Goal: Transaction & Acquisition: Purchase product/service

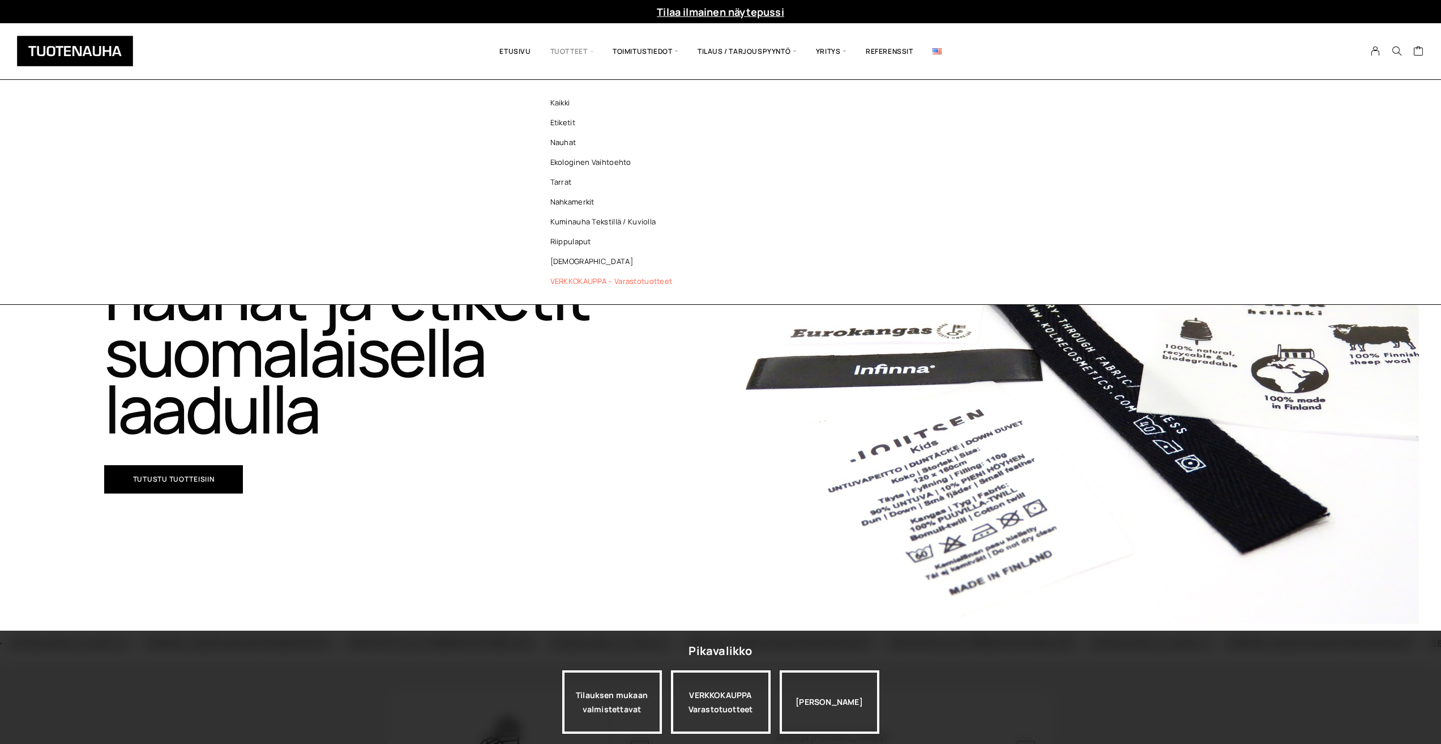
click at [567, 277] on link "VERKKOKAUPPA – Varastotuotteet" at bounding box center [614, 281] width 164 height 20
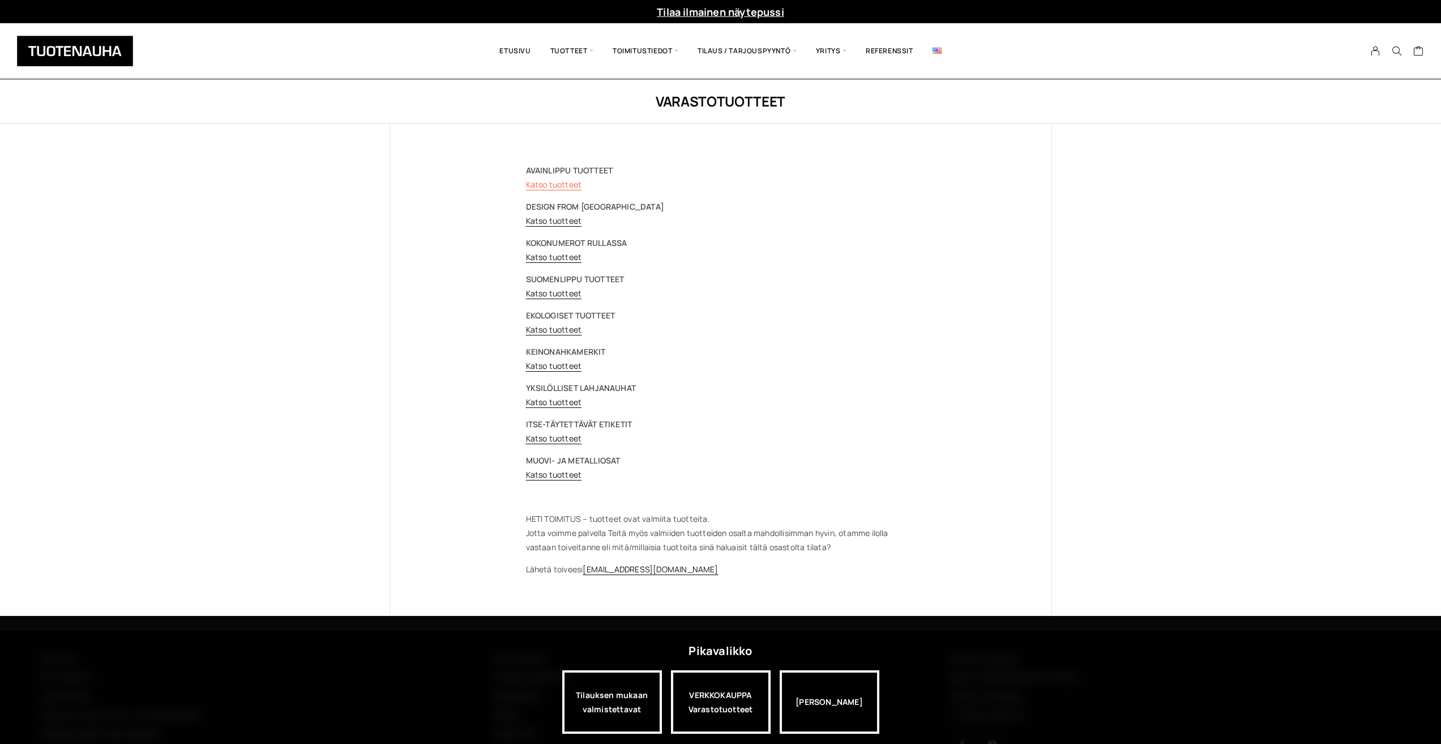
click at [543, 181] on link "Katso tuotteet" at bounding box center [554, 184] width 56 height 11
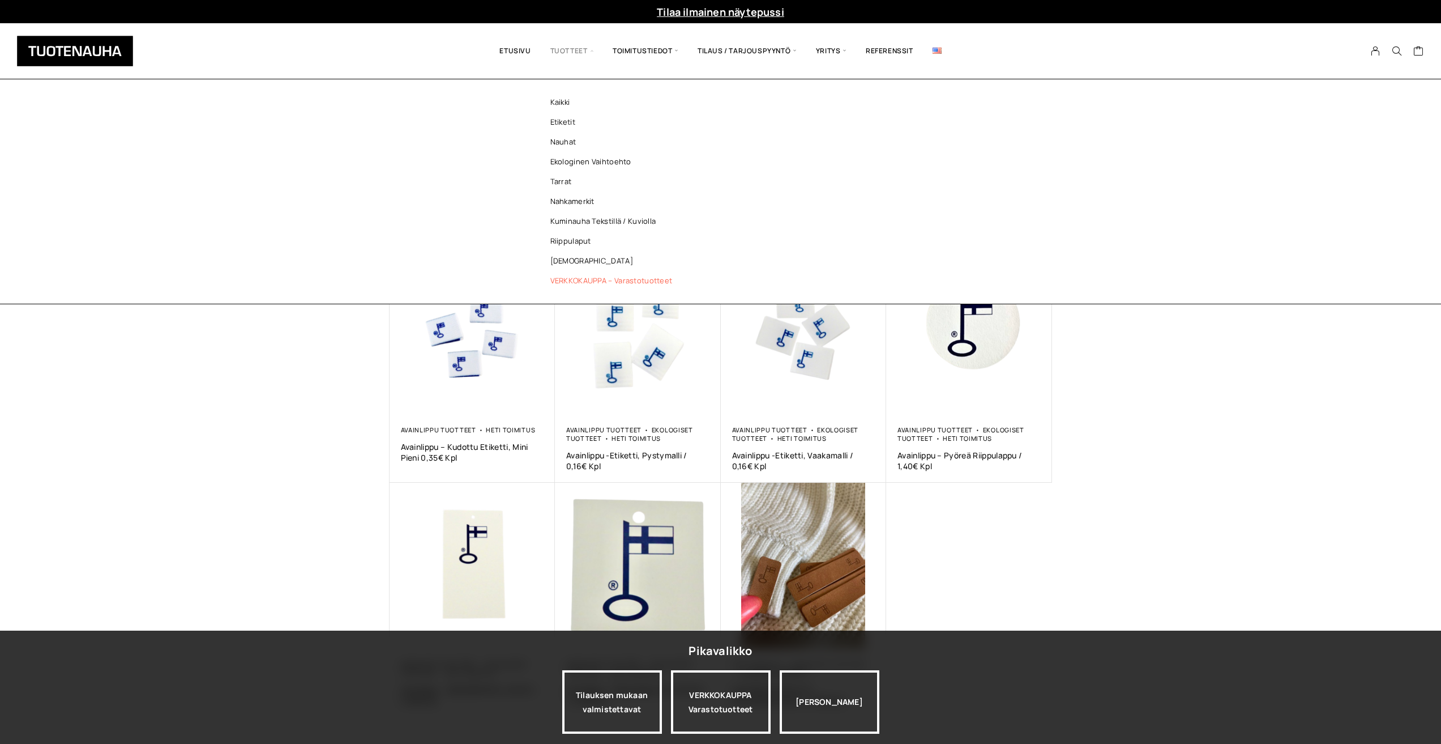
click at [568, 274] on link "VERKKOKAUPPA – Varastotuotteet" at bounding box center [614, 281] width 164 height 20
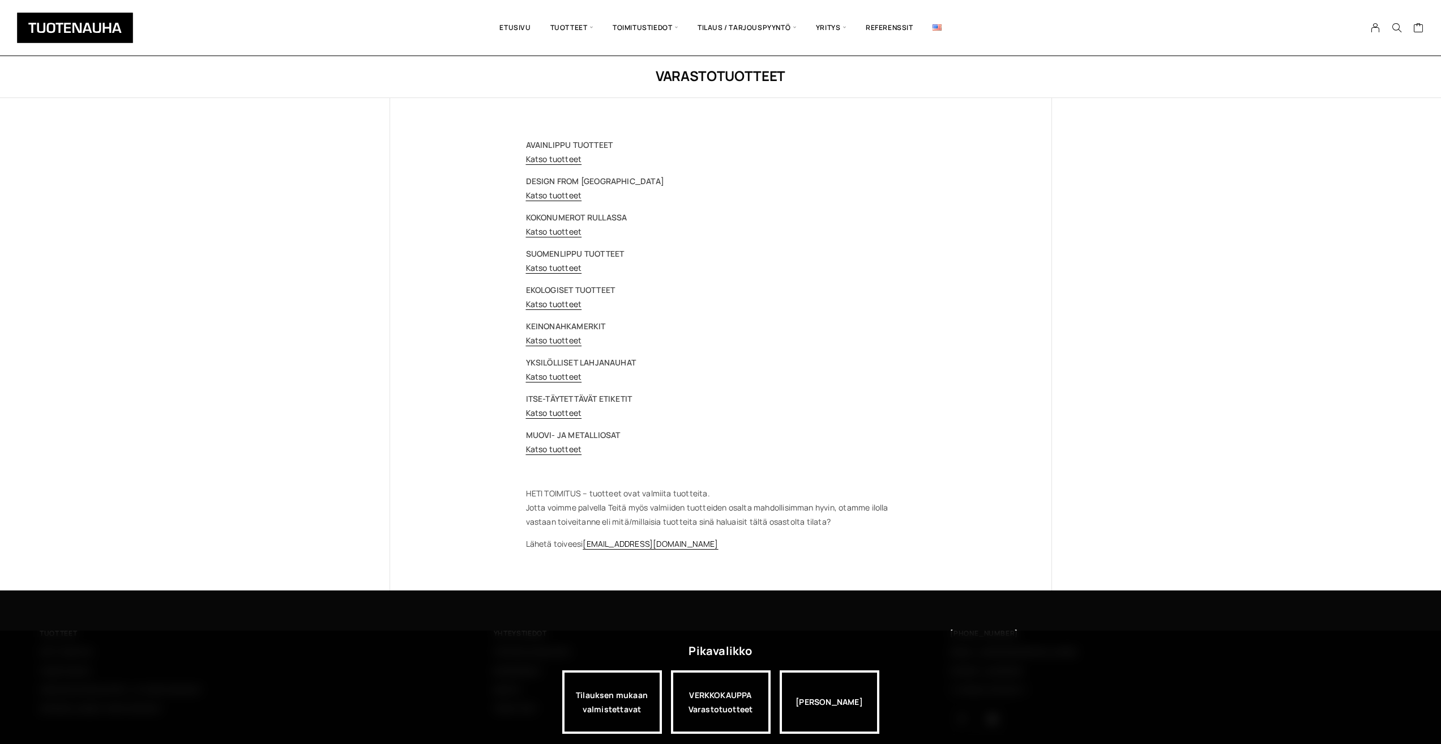
scroll to position [57, 0]
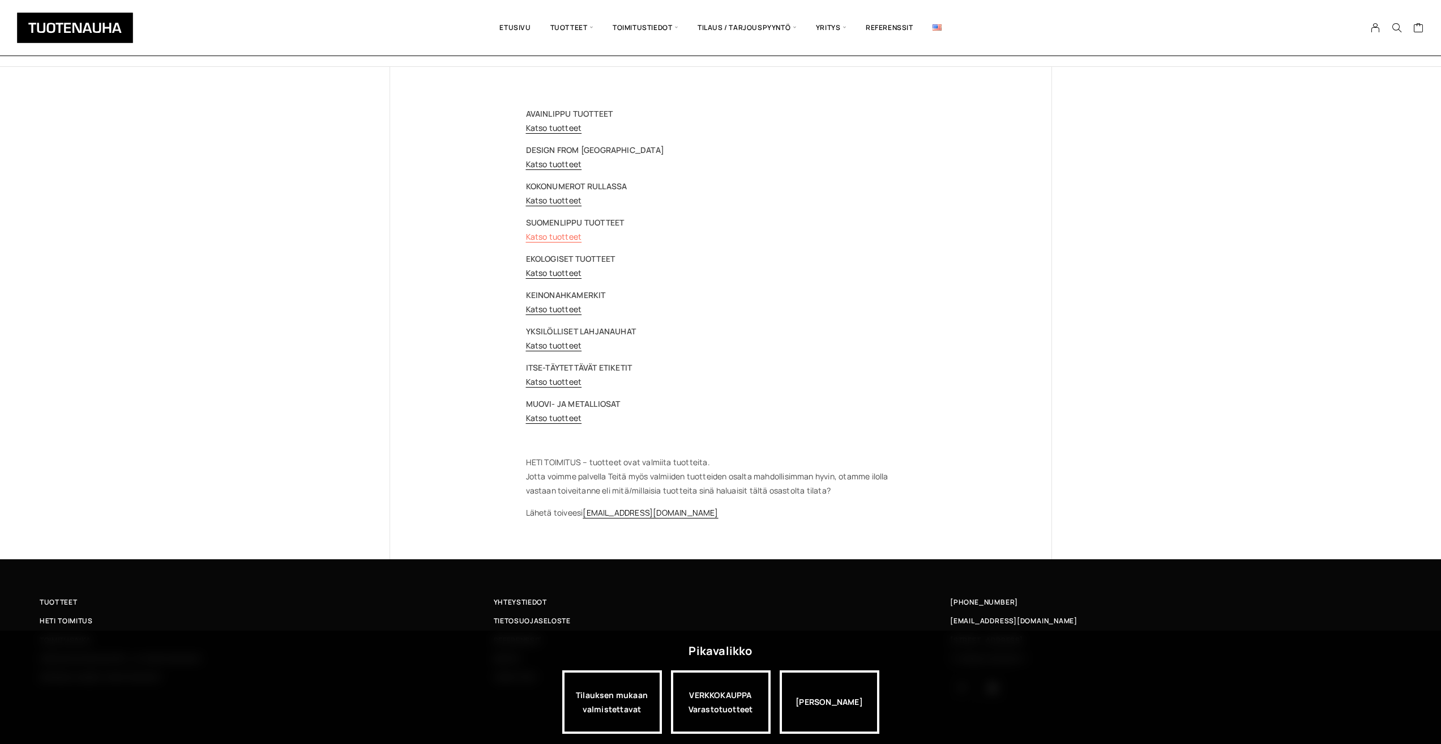
click at [554, 233] on link "Katso tuotteet" at bounding box center [554, 236] width 56 height 11
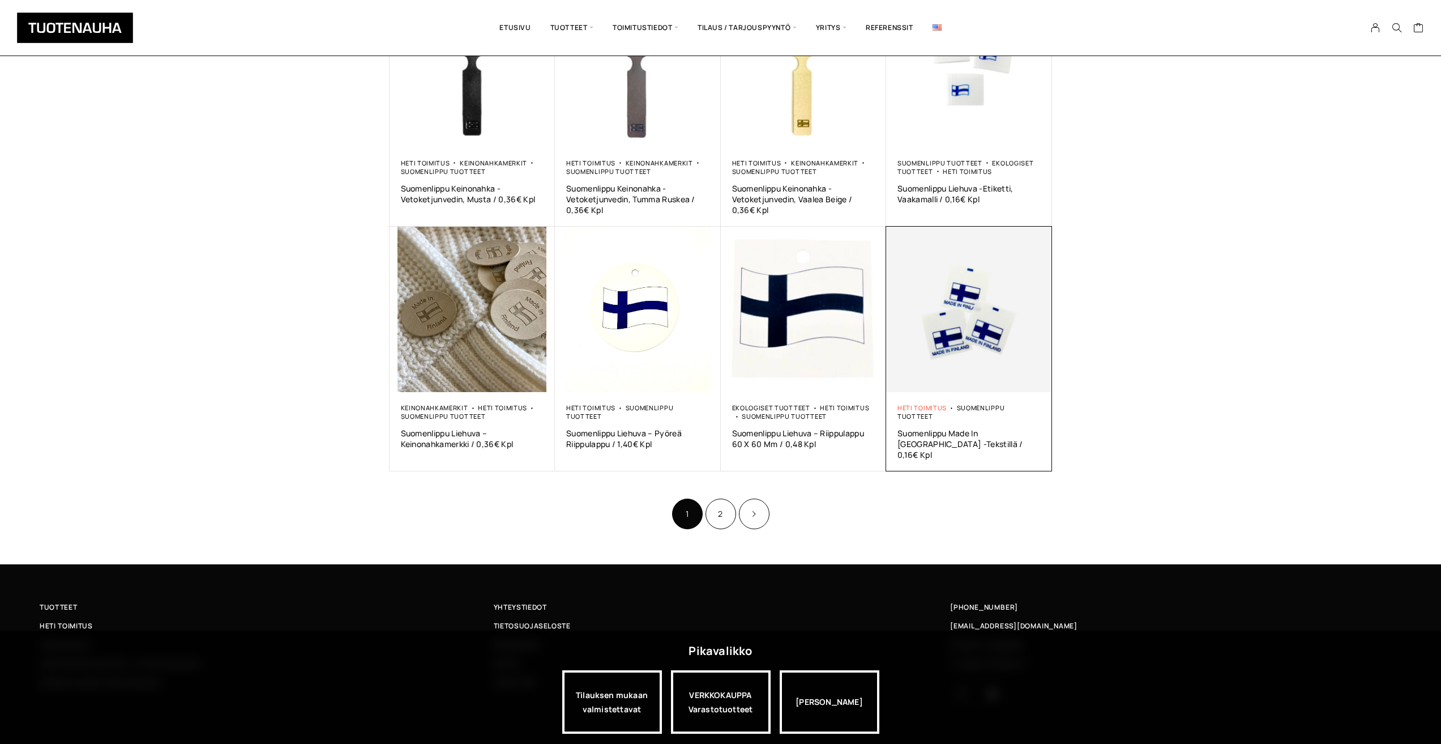
scroll to position [520, 0]
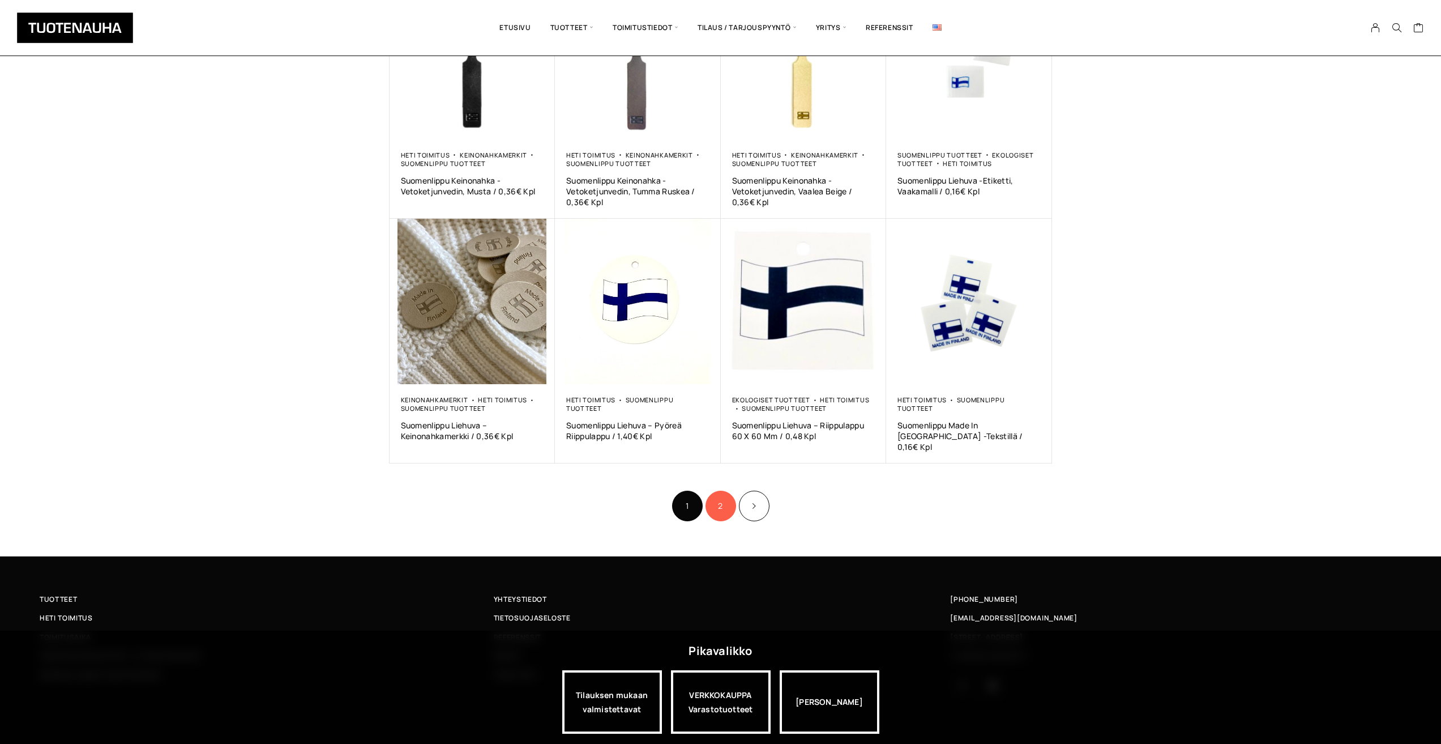
click at [718, 490] on link "2" at bounding box center [721, 505] width 31 height 31
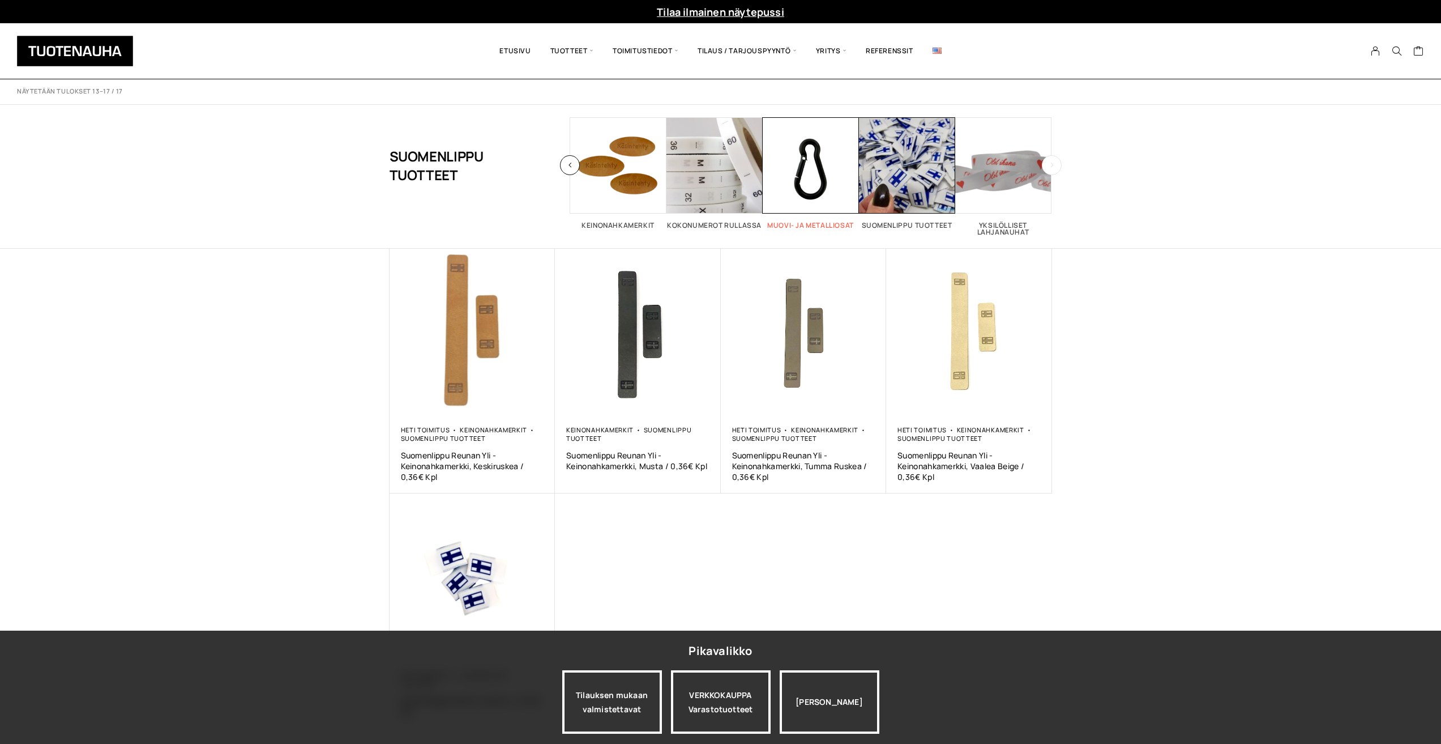
click at [801, 178] on span "Visit product category Muovi- ja metalliosat" at bounding box center [811, 165] width 96 height 96
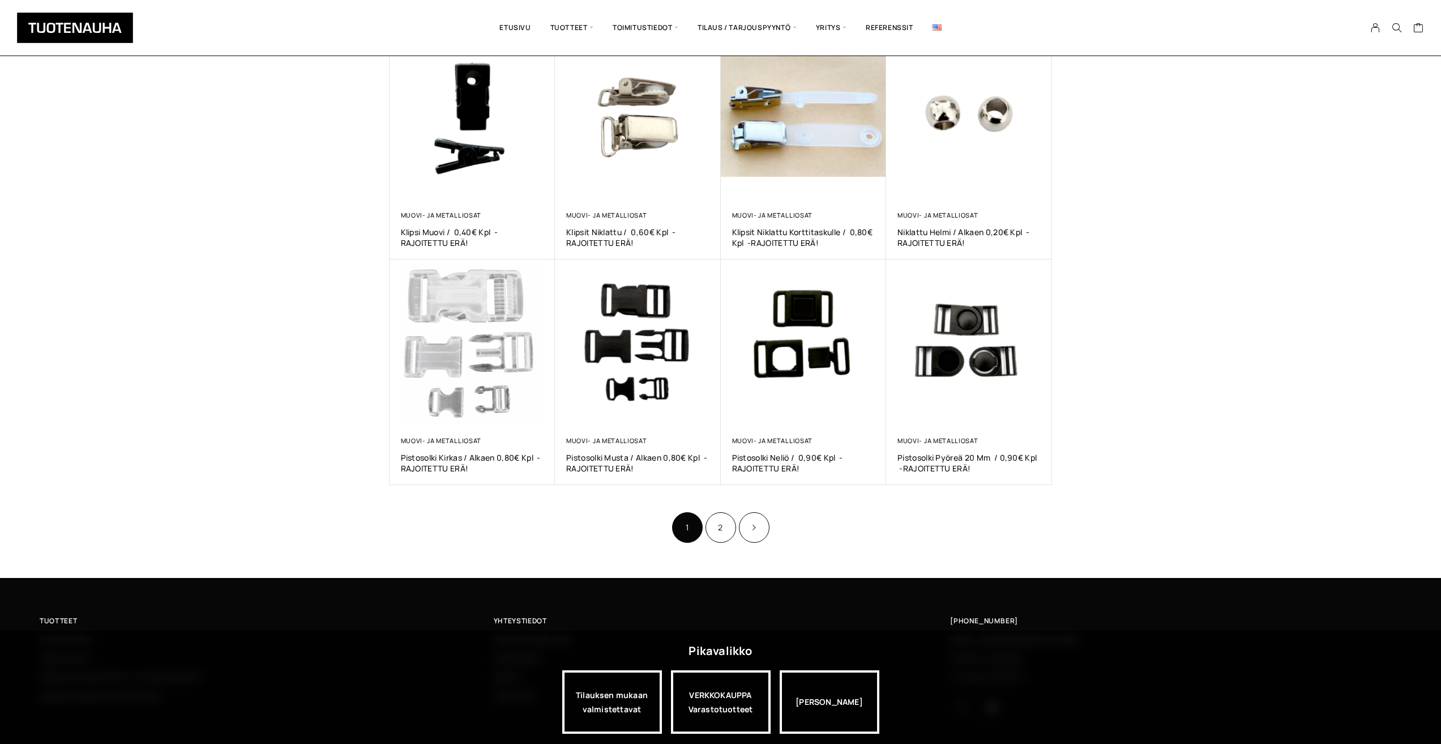
scroll to position [473, 0]
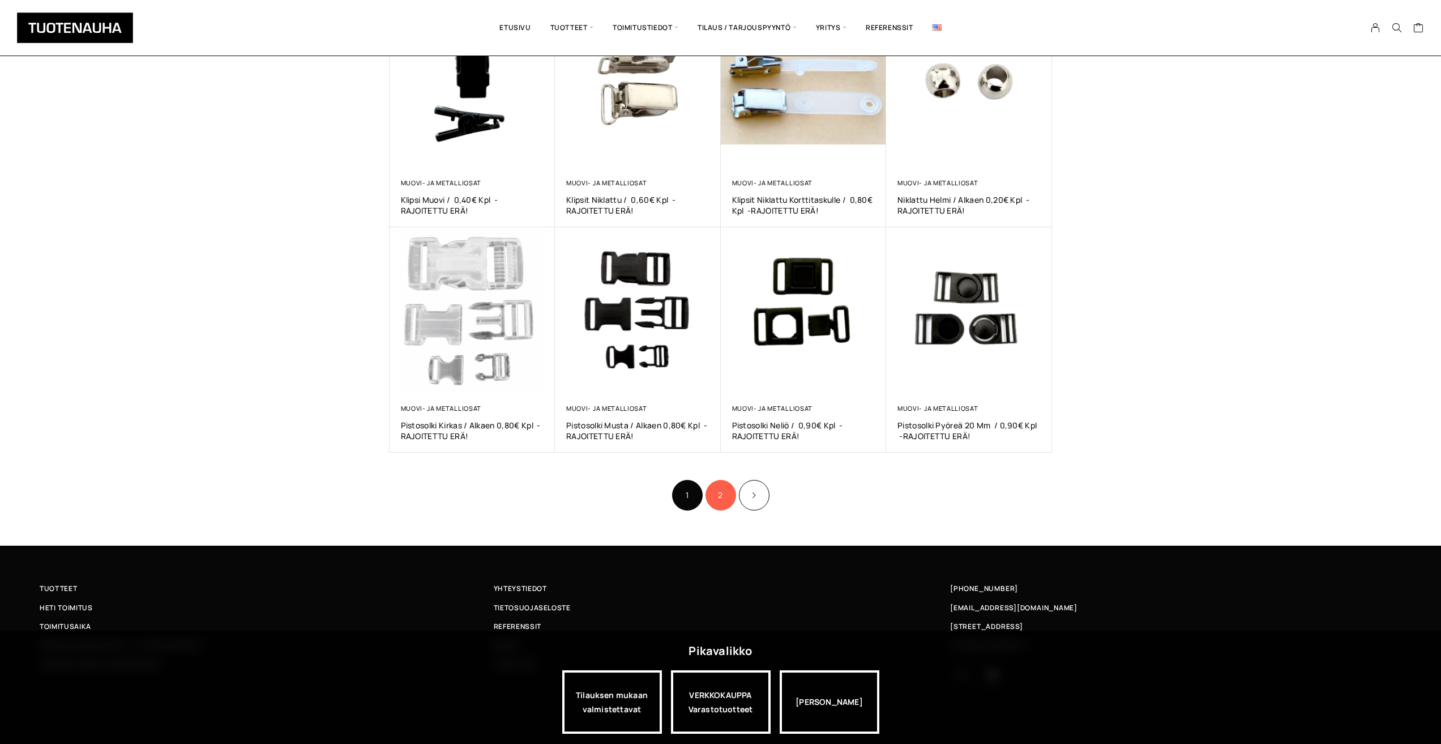
click at [721, 499] on link "2" at bounding box center [721, 495] width 31 height 31
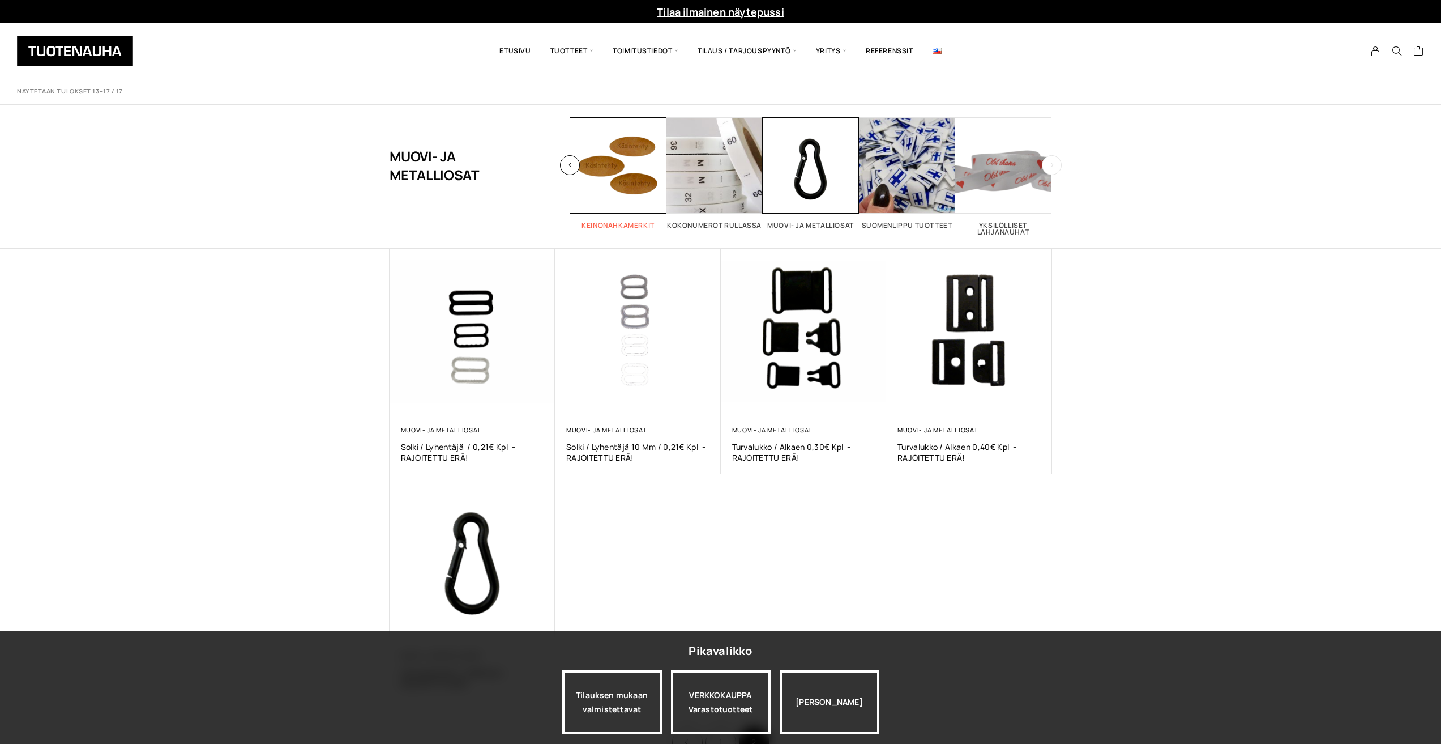
click at [620, 169] on span "Visit product category Keinonahkamerkit" at bounding box center [618, 165] width 96 height 96
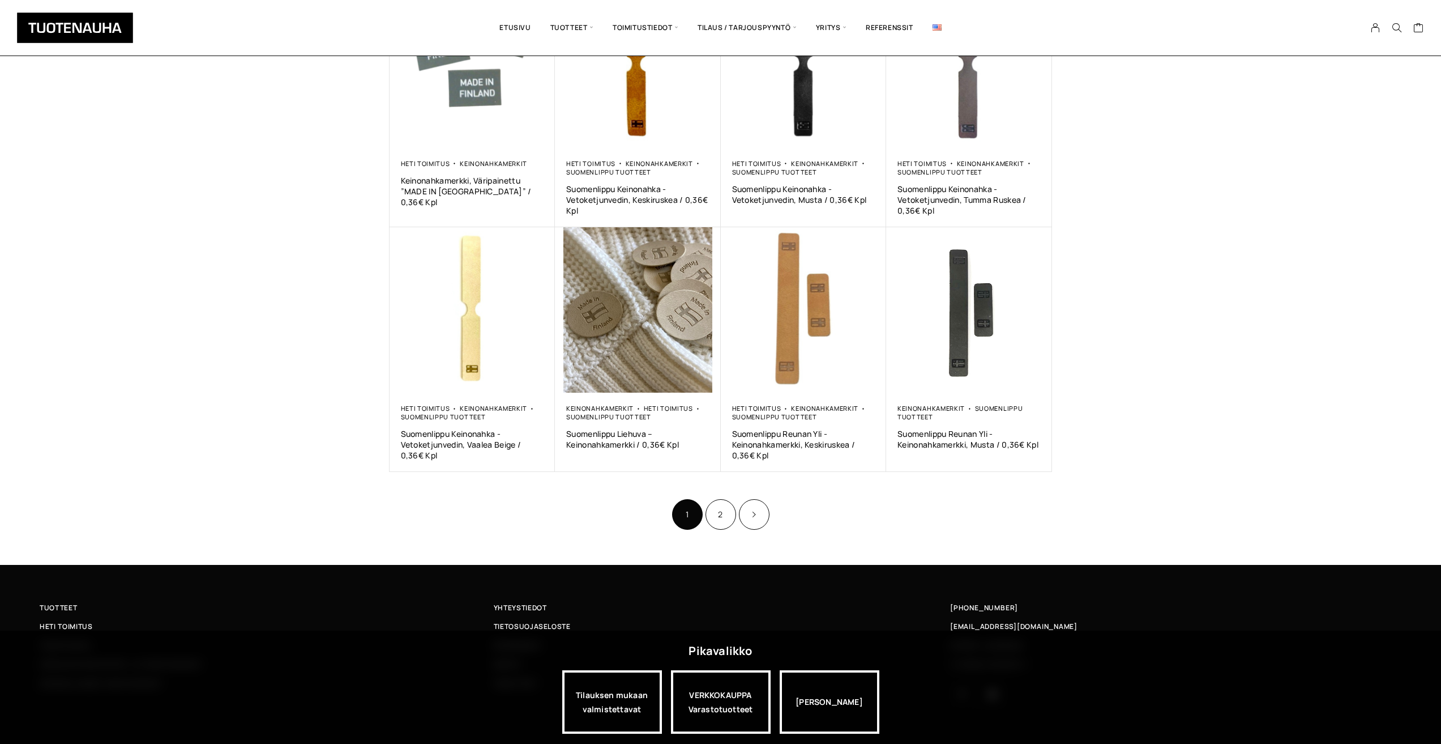
scroll to position [520, 0]
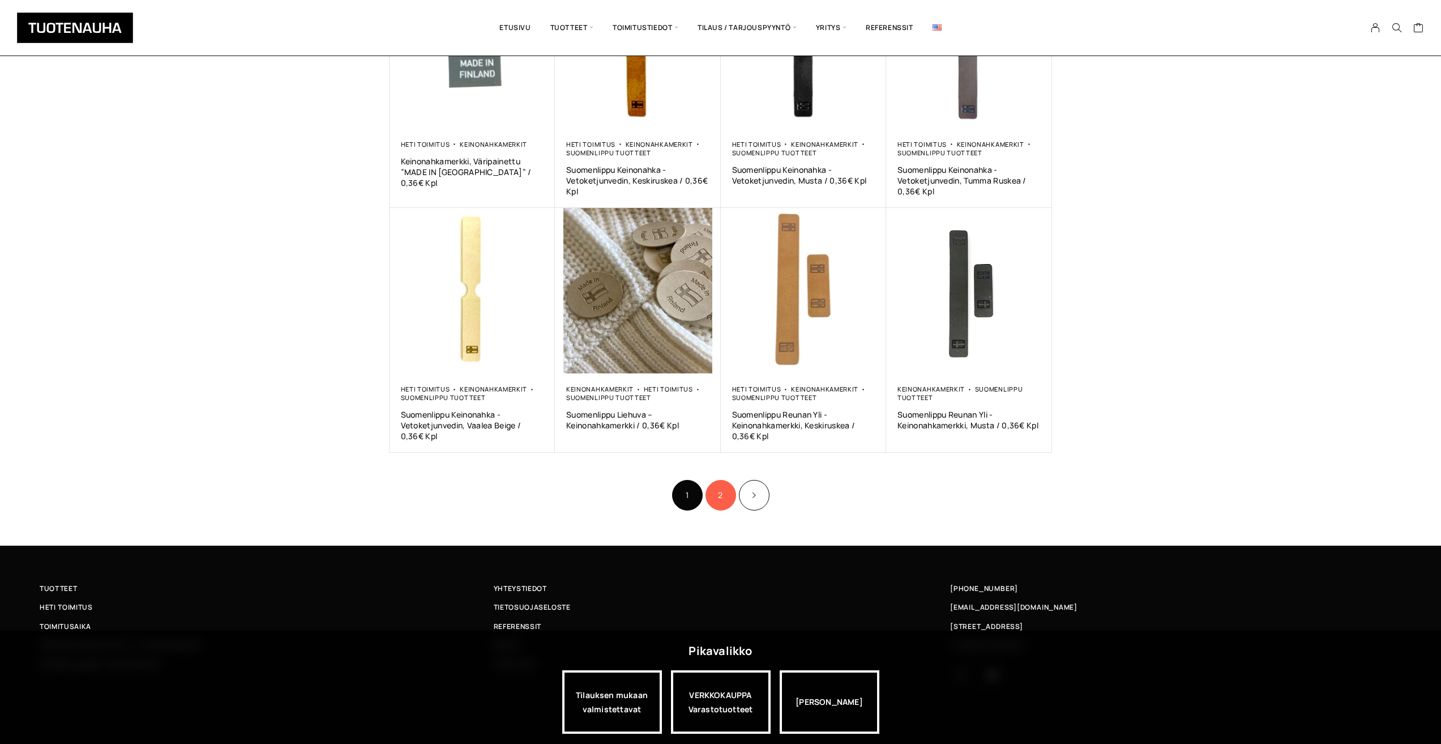
click at [729, 494] on link "2" at bounding box center [721, 495] width 31 height 31
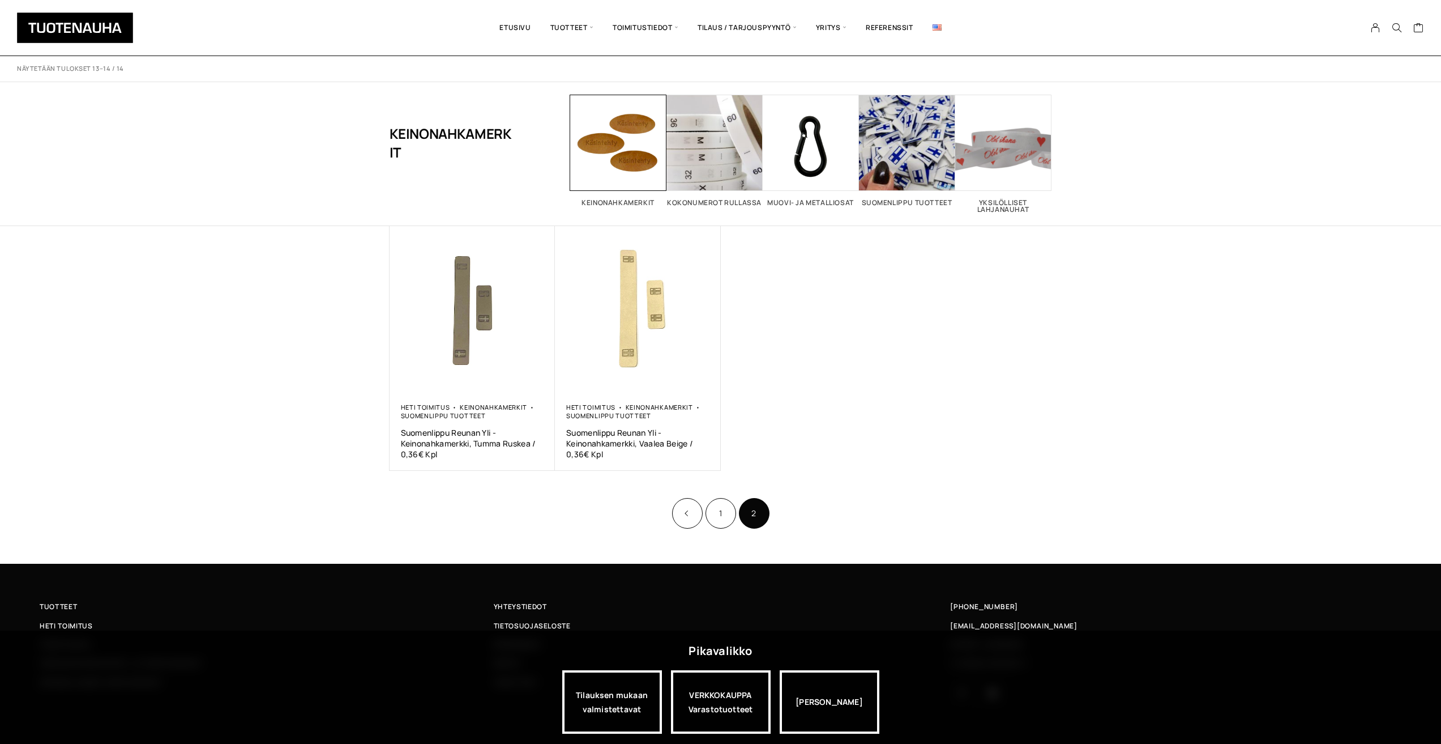
scroll to position [41, 0]
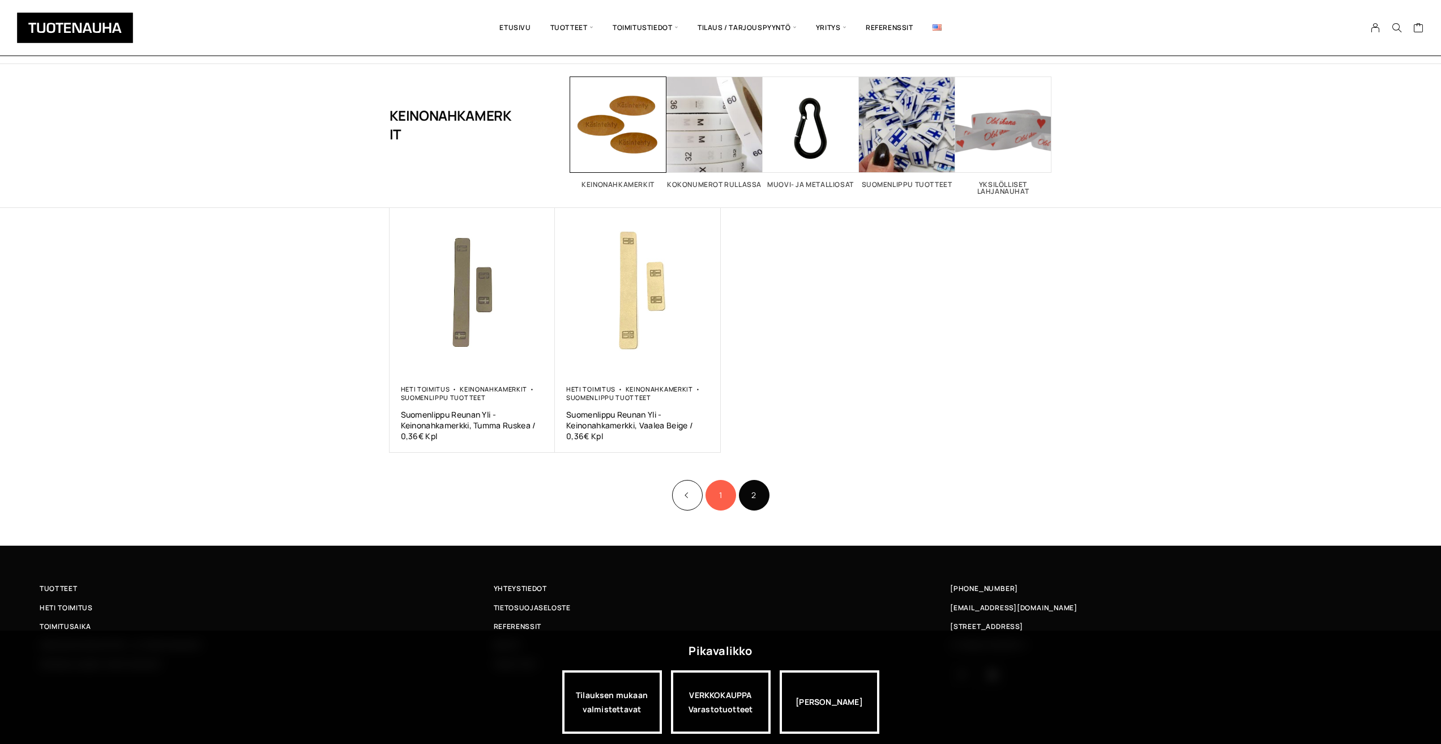
click at [727, 496] on link "1" at bounding box center [721, 495] width 31 height 31
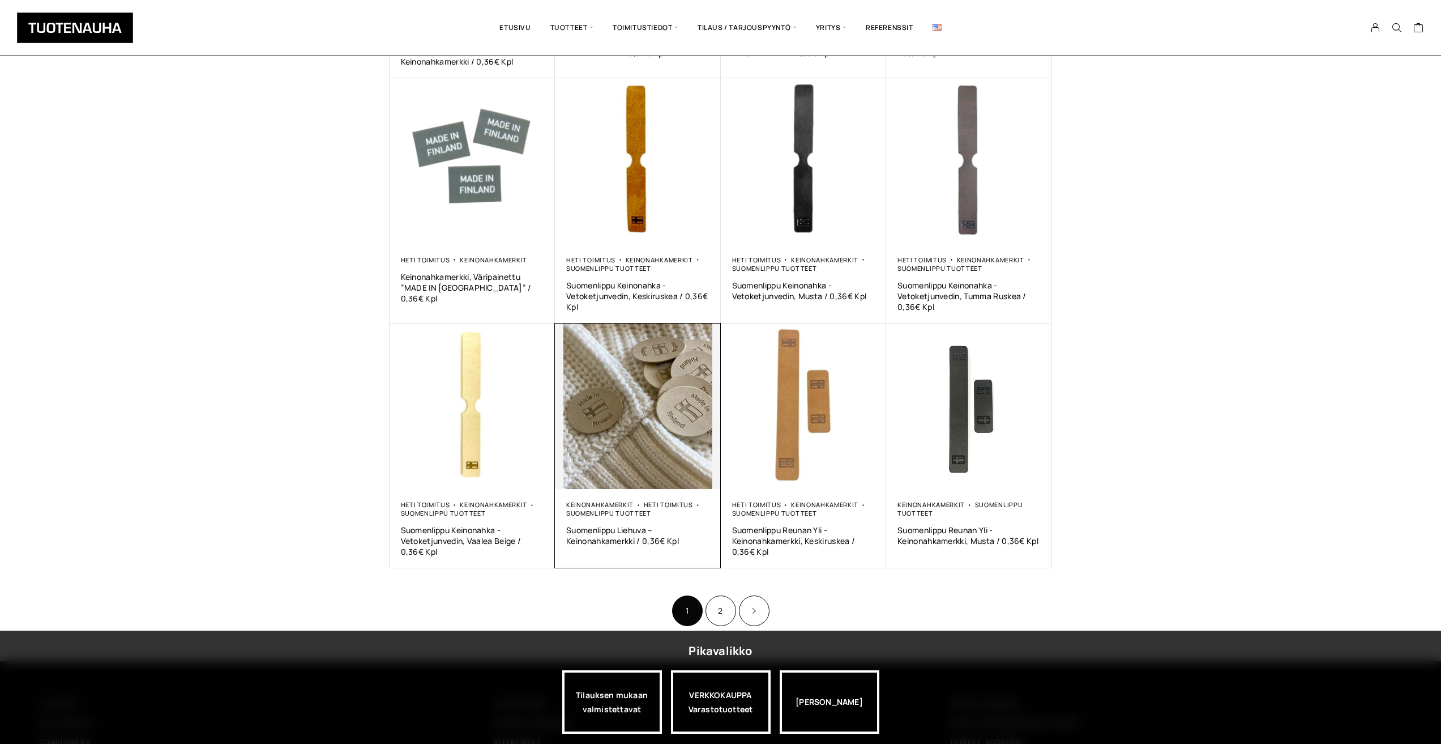
scroll to position [520, 0]
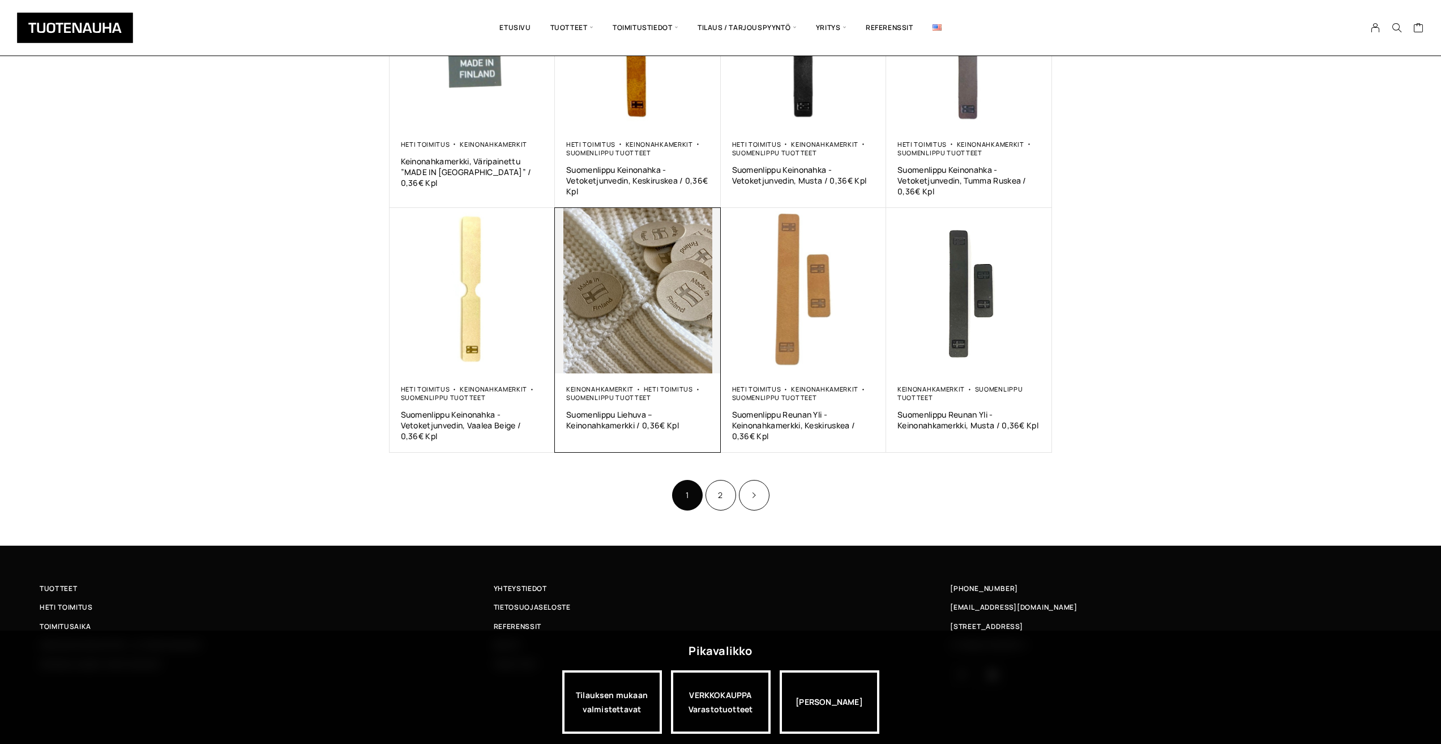
click at [654, 276] on img at bounding box center [638, 291] width 166 height 166
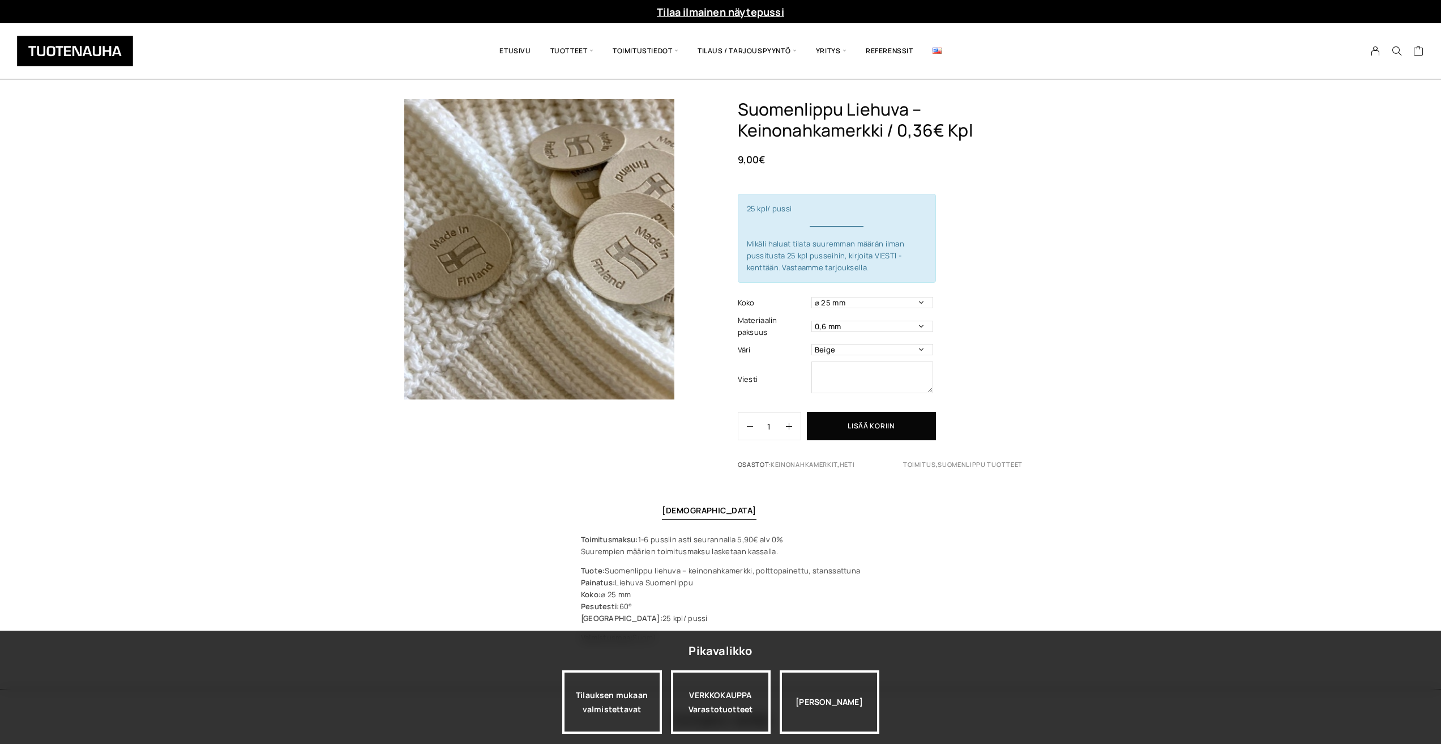
click at [519, 260] on img at bounding box center [540, 249] width 300 height 300
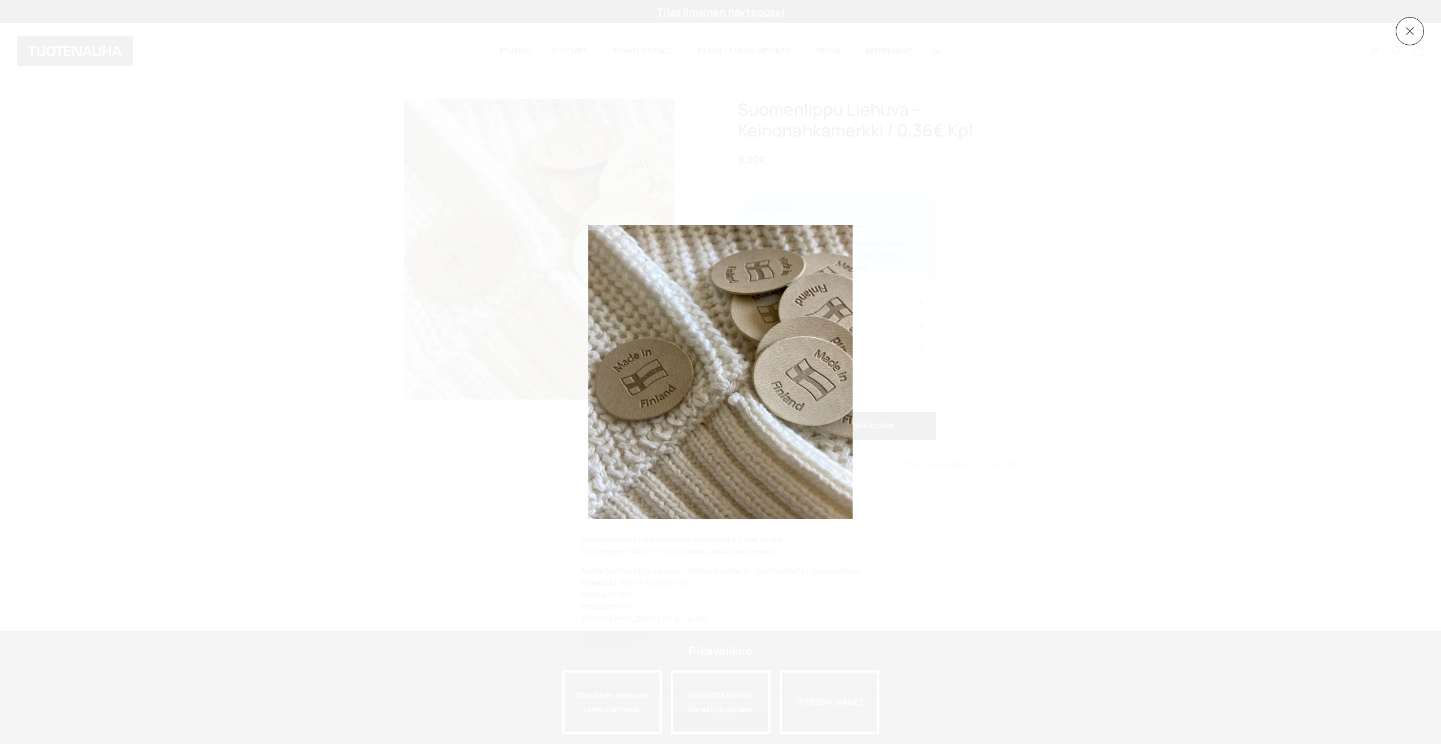
click at [646, 334] on img at bounding box center [720, 372] width 264 height 294
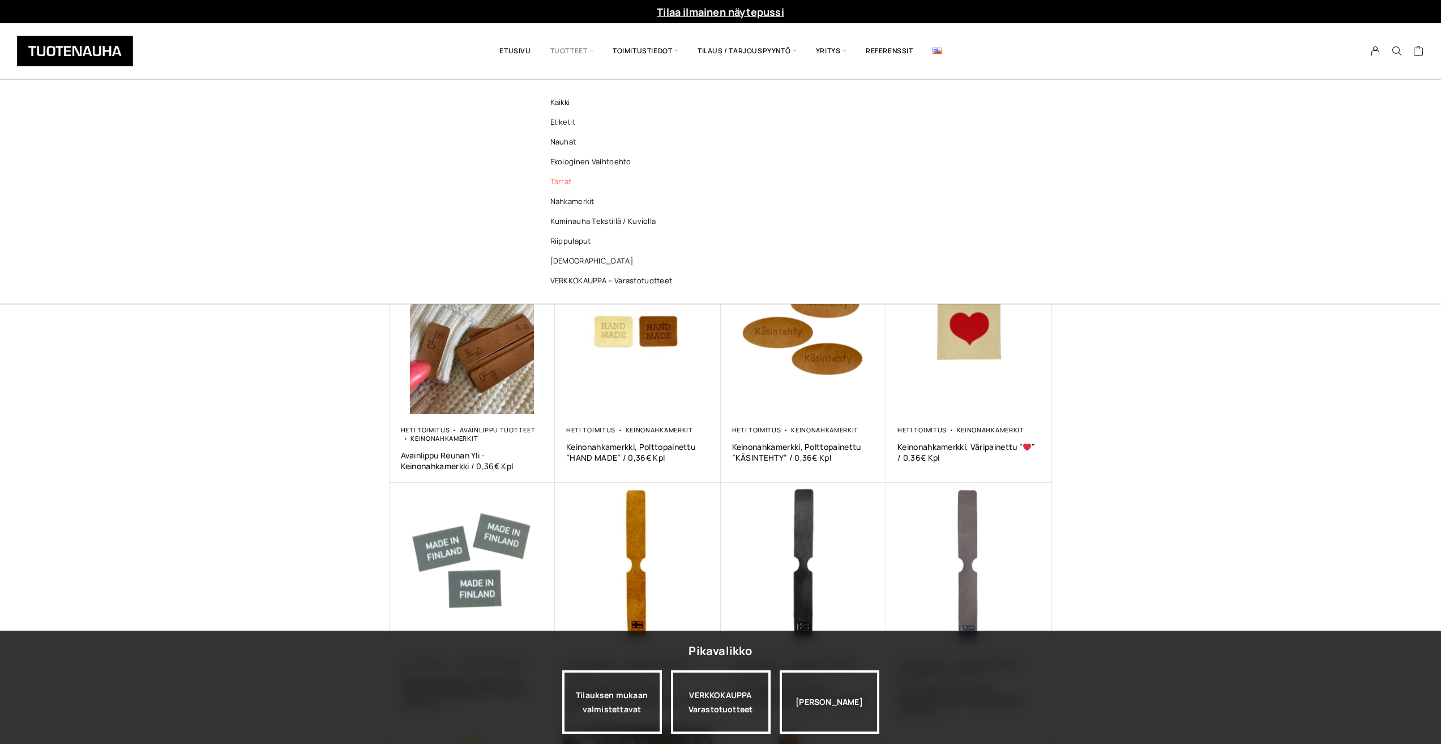
click at [560, 181] on link "Tarrat" at bounding box center [614, 182] width 164 height 20
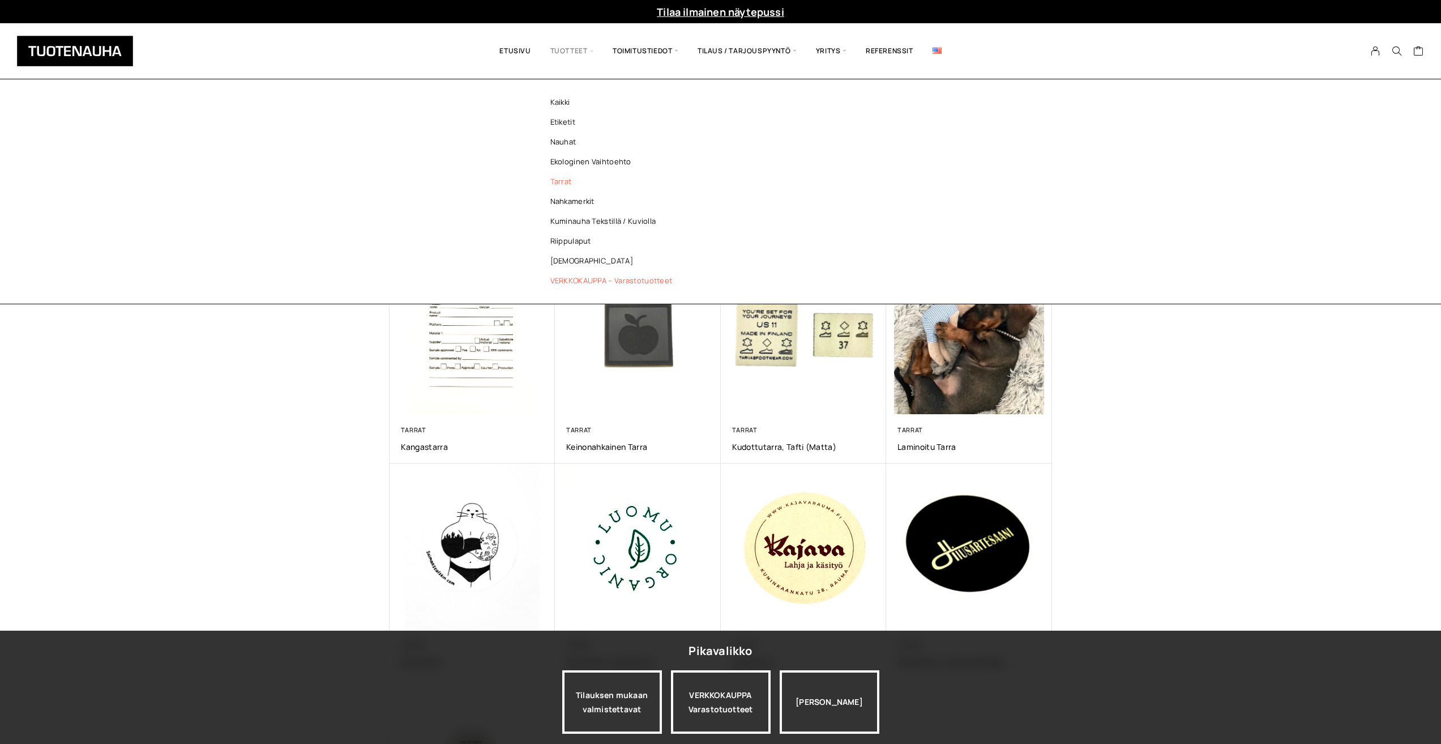
click at [563, 279] on link "VERKKOKAUPPA – Varastotuotteet" at bounding box center [614, 281] width 164 height 20
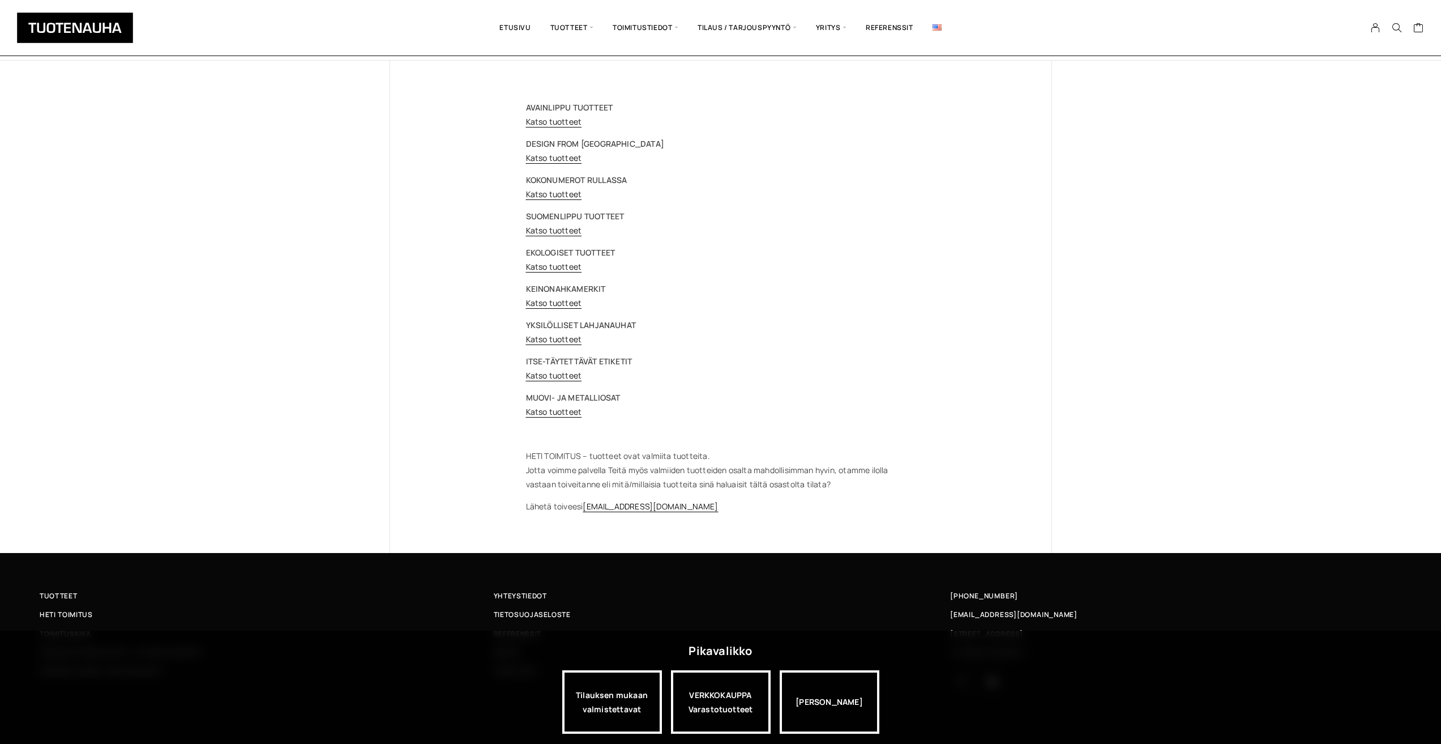
scroll to position [70, 0]
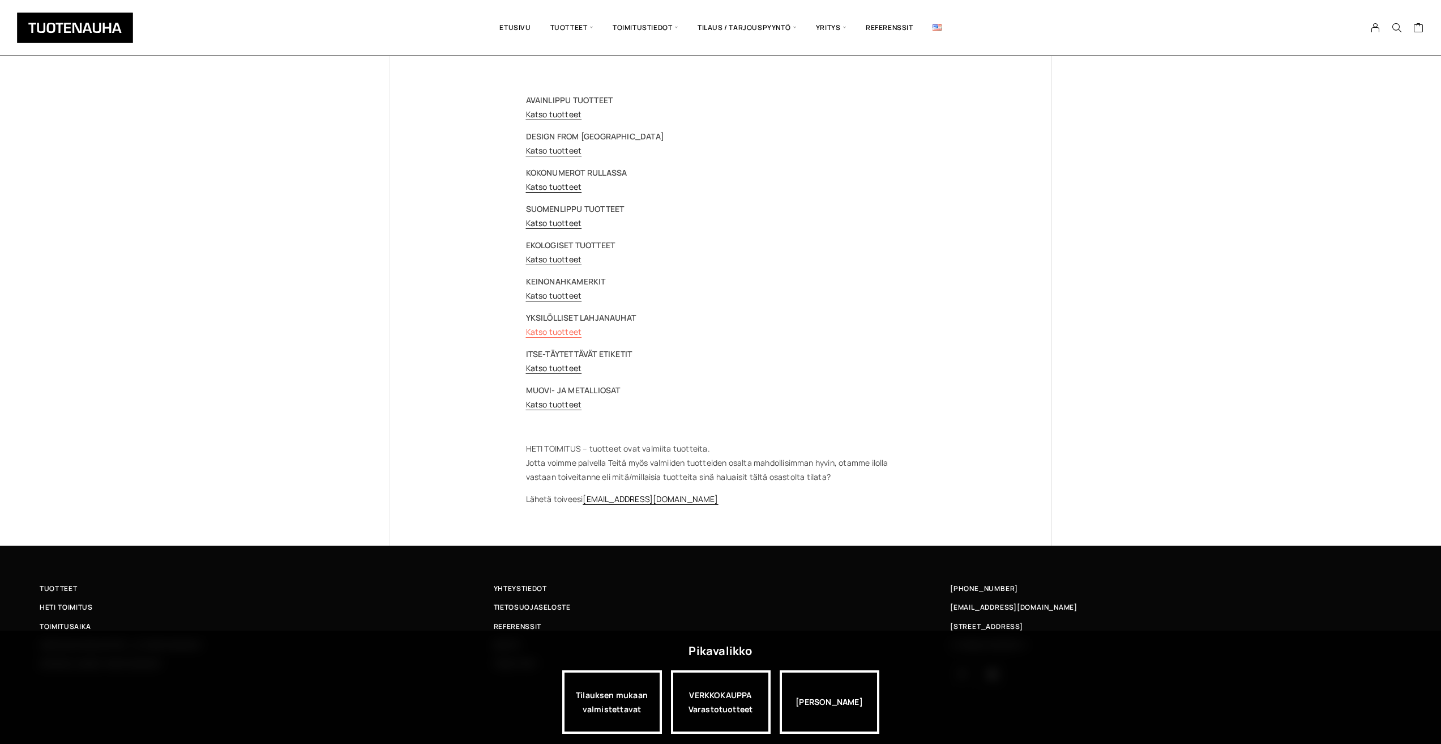
click at [556, 332] on link "Katso tuotteet" at bounding box center [554, 331] width 56 height 11
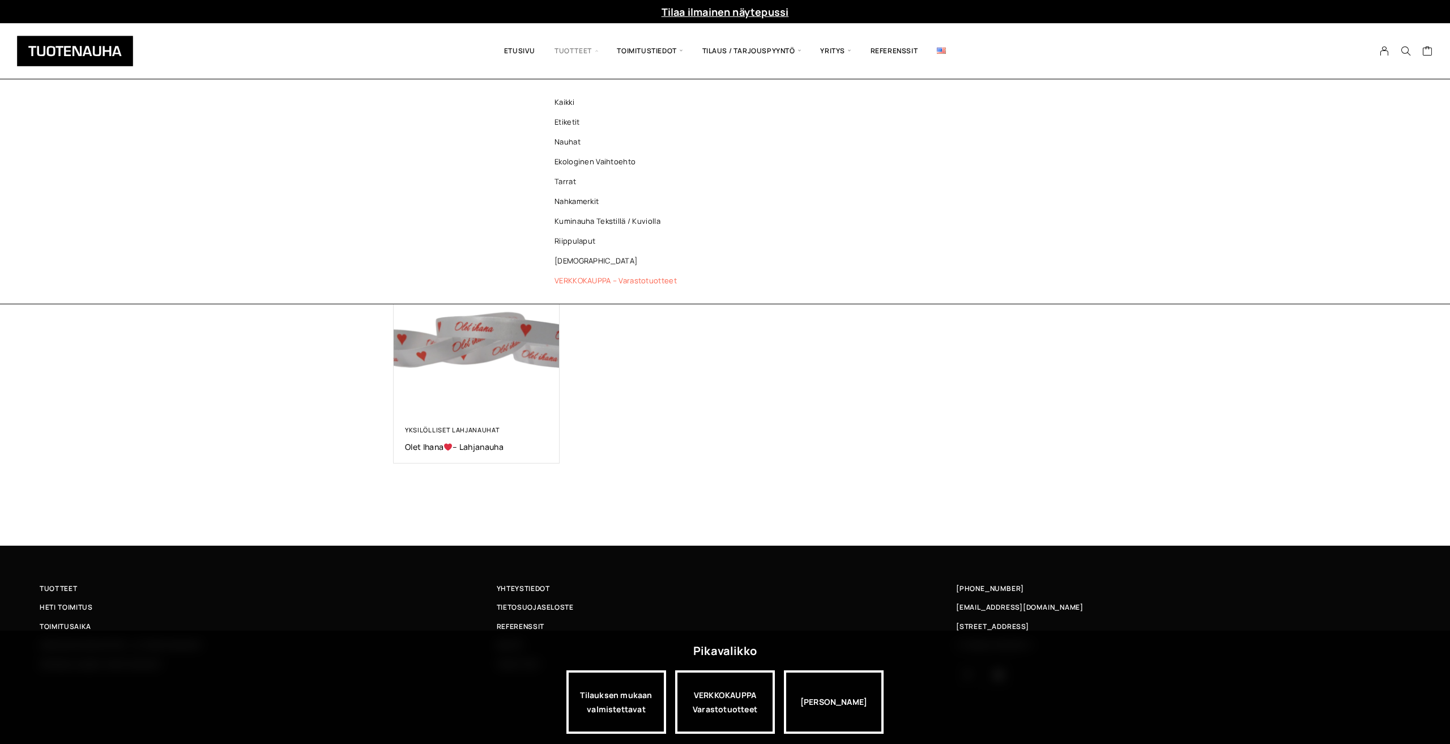
click at [565, 279] on link "VERKKOKAUPPA – Varastotuotteet" at bounding box center [618, 281] width 164 height 20
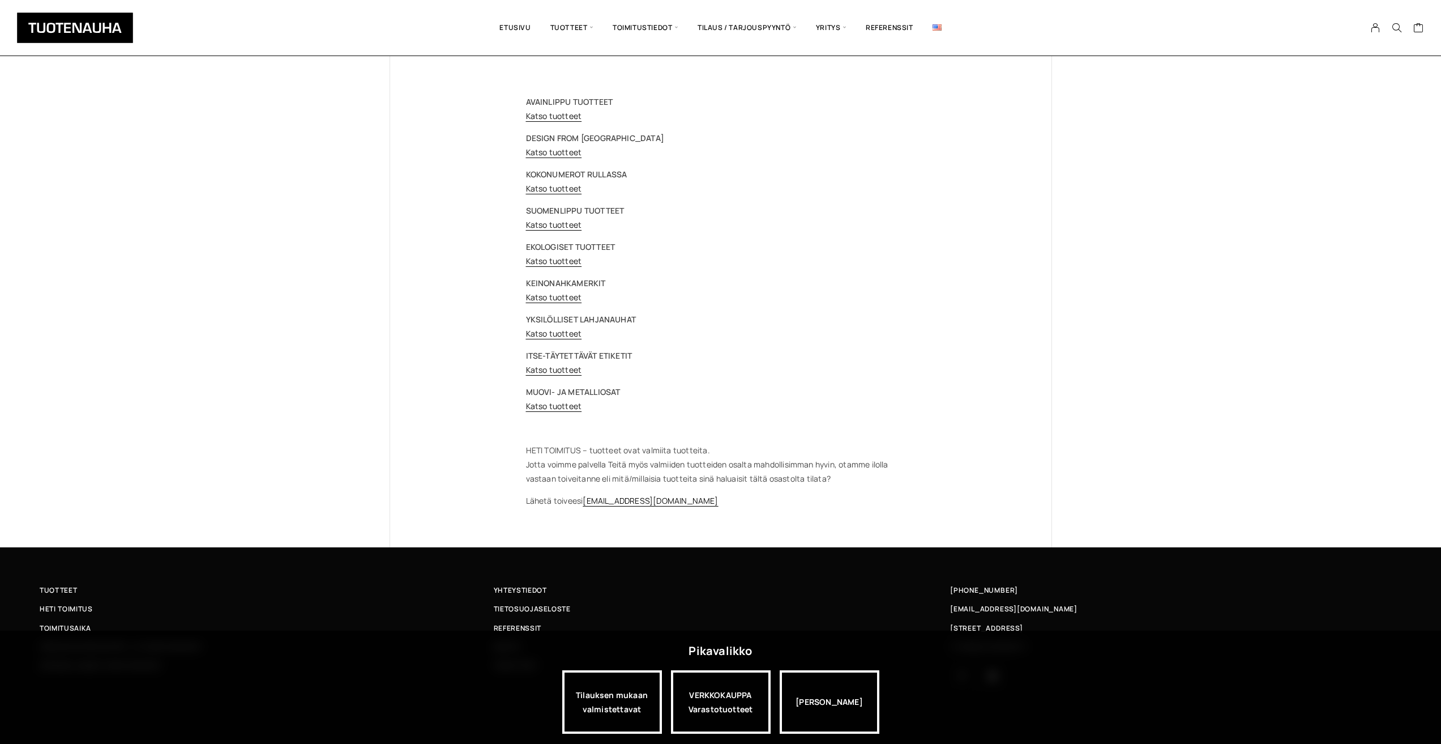
scroll to position [70, 0]
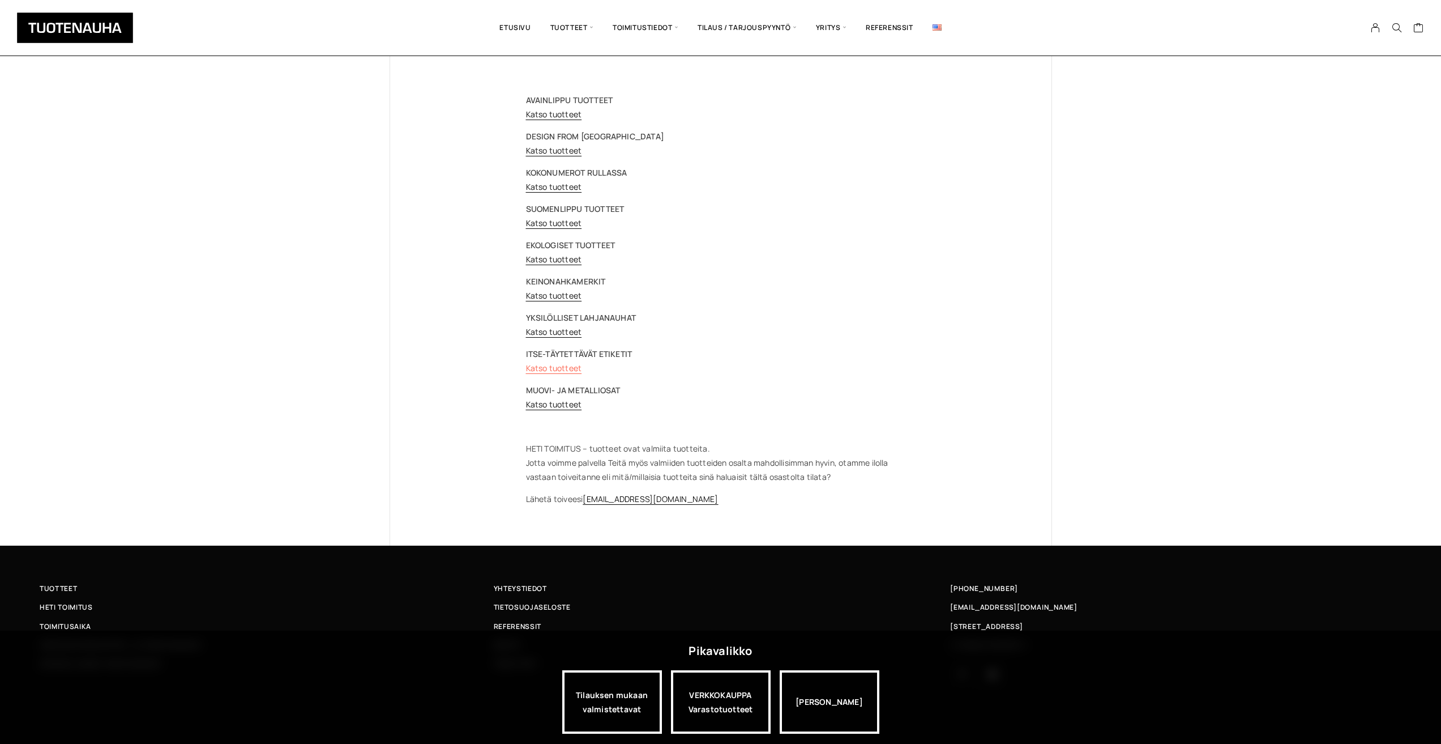
click at [552, 364] on link "Katso tuotteet" at bounding box center [554, 367] width 56 height 11
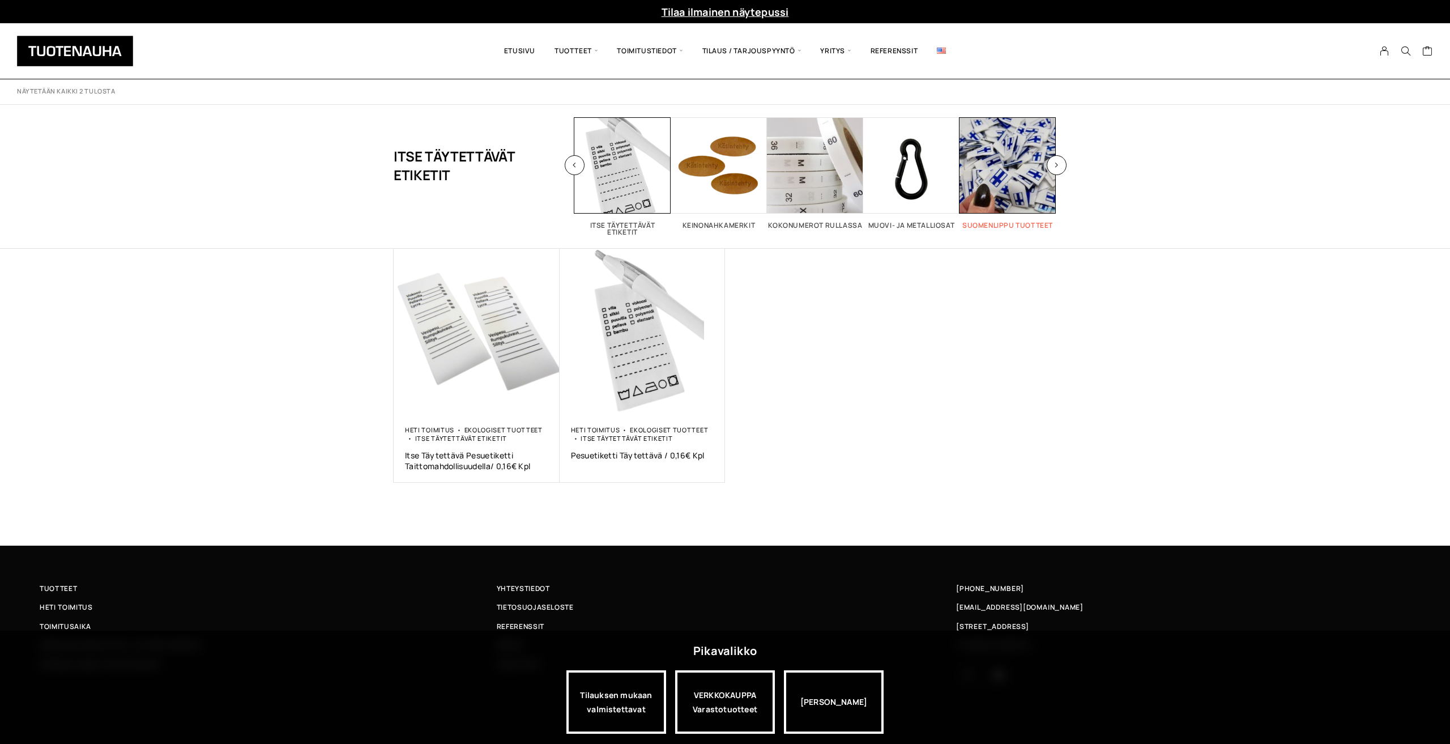
click at [1014, 182] on span "Visit product category Suomenlippu tuotteet" at bounding box center [1007, 165] width 96 height 96
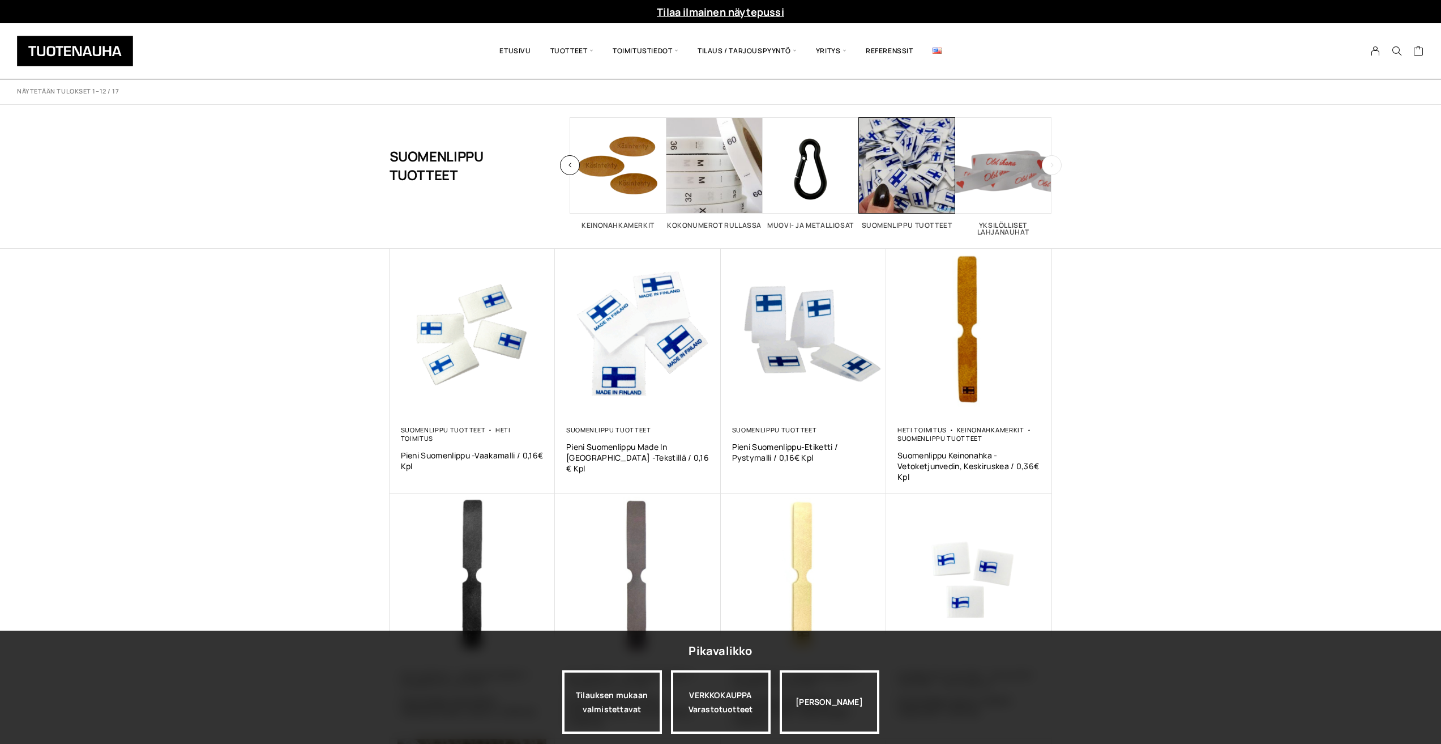
click at [1045, 160] on button "button" at bounding box center [1052, 165] width 20 height 20
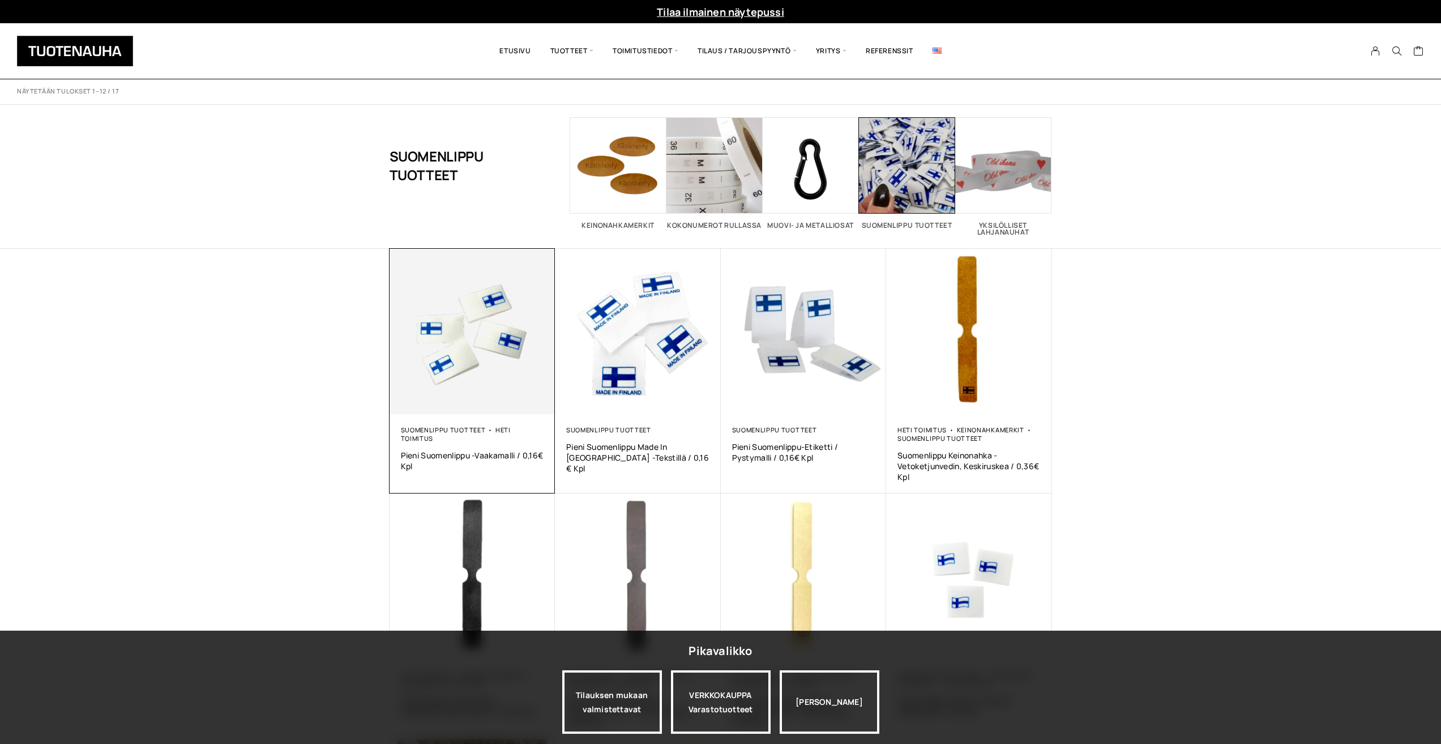
click at [479, 334] on img at bounding box center [473, 332] width 166 height 166
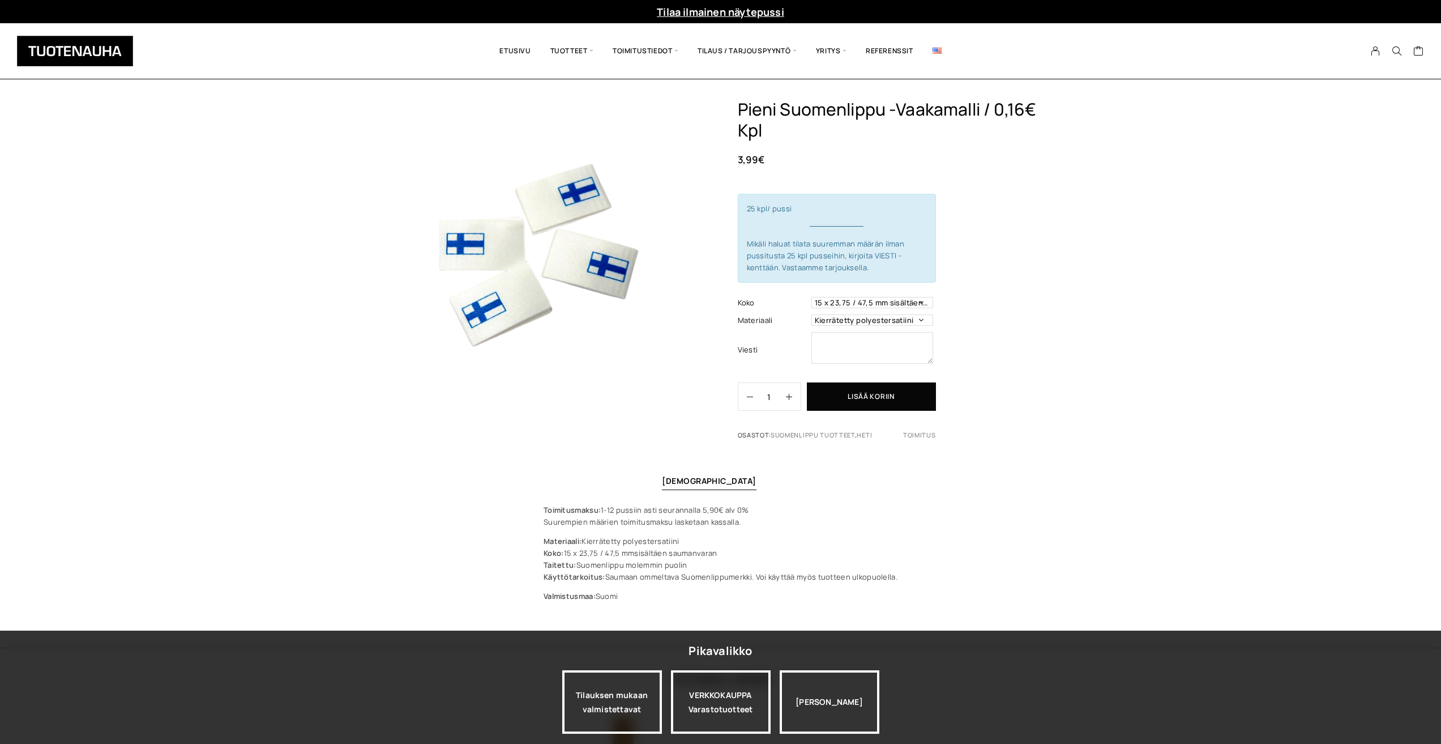
click at [591, 277] on img at bounding box center [540, 249] width 300 height 300
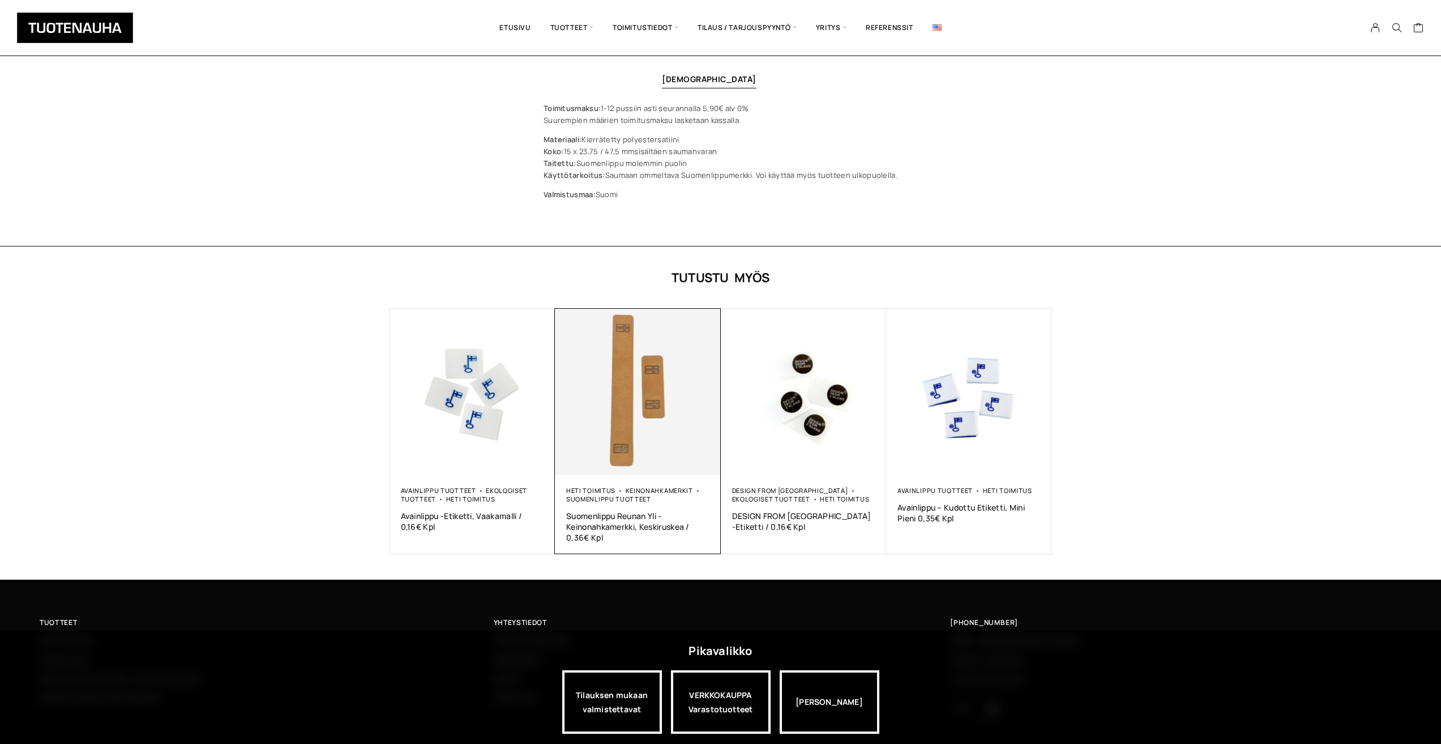
scroll to position [379, 0]
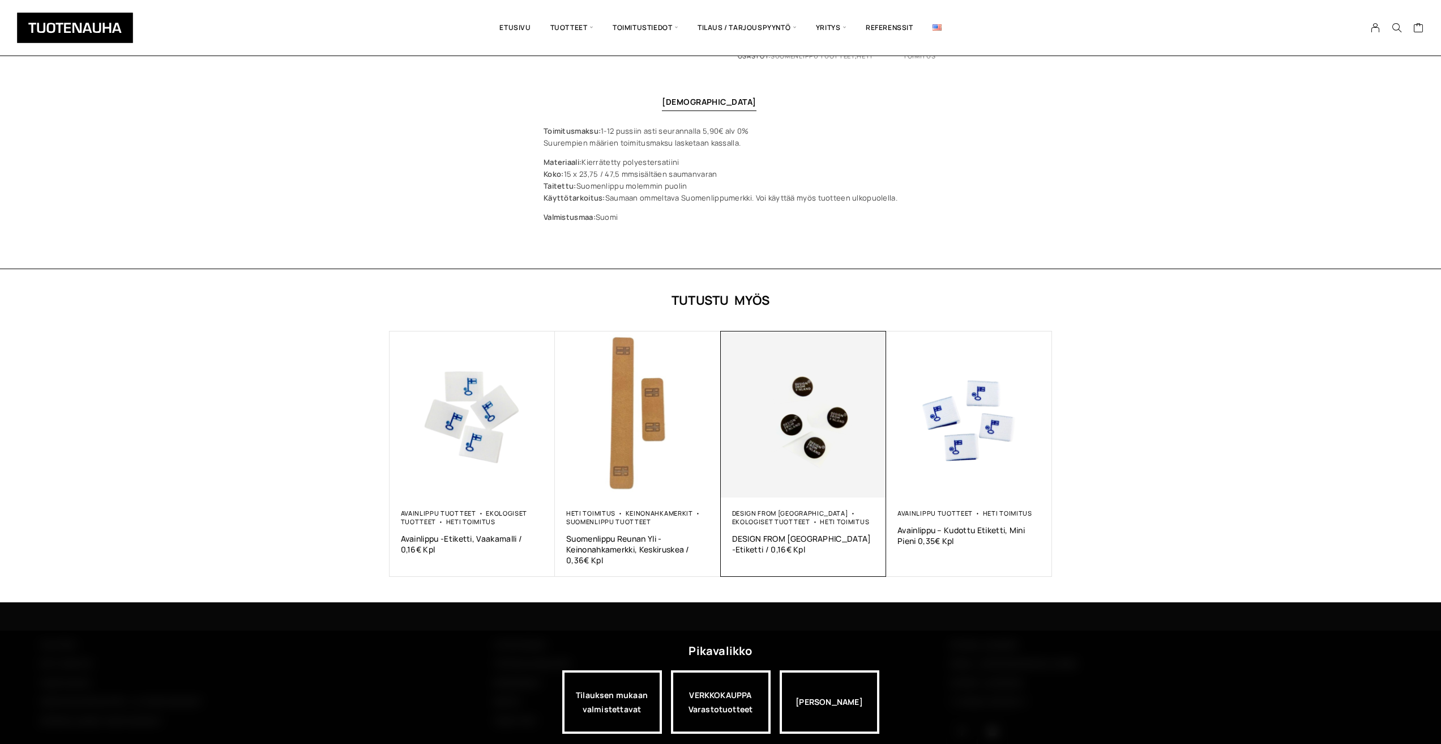
click at [799, 425] on img at bounding box center [804, 414] width 166 height 166
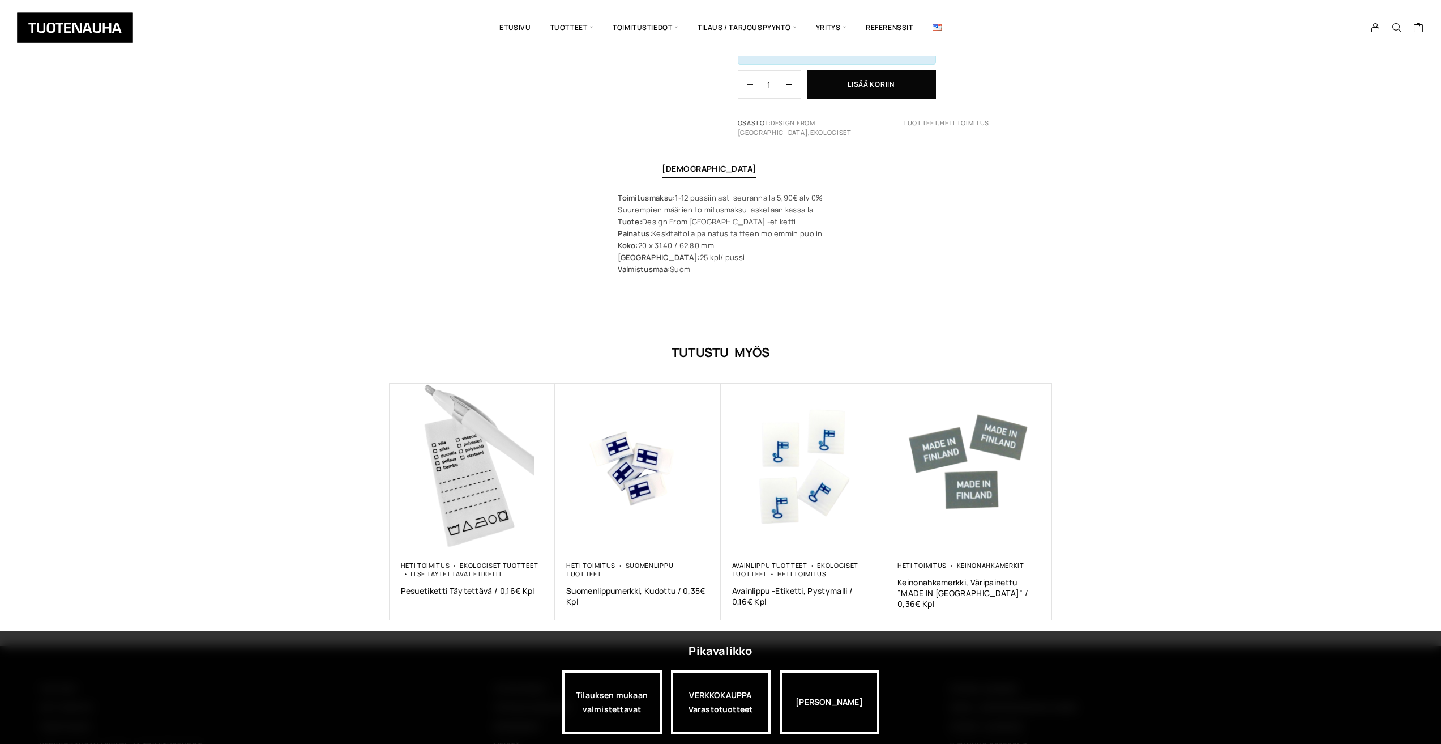
scroll to position [446, 0]
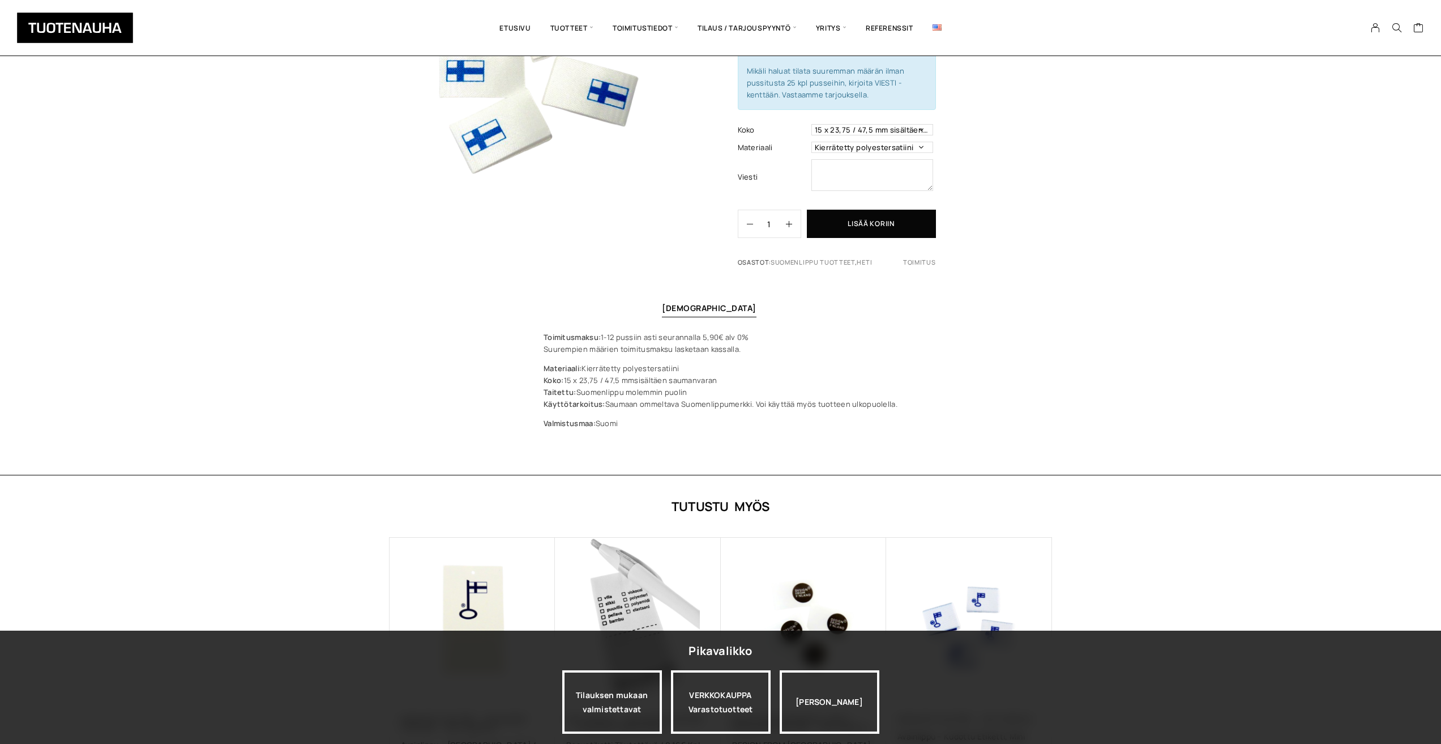
scroll to position [152, 0]
